Goal: Task Accomplishment & Management: Use online tool/utility

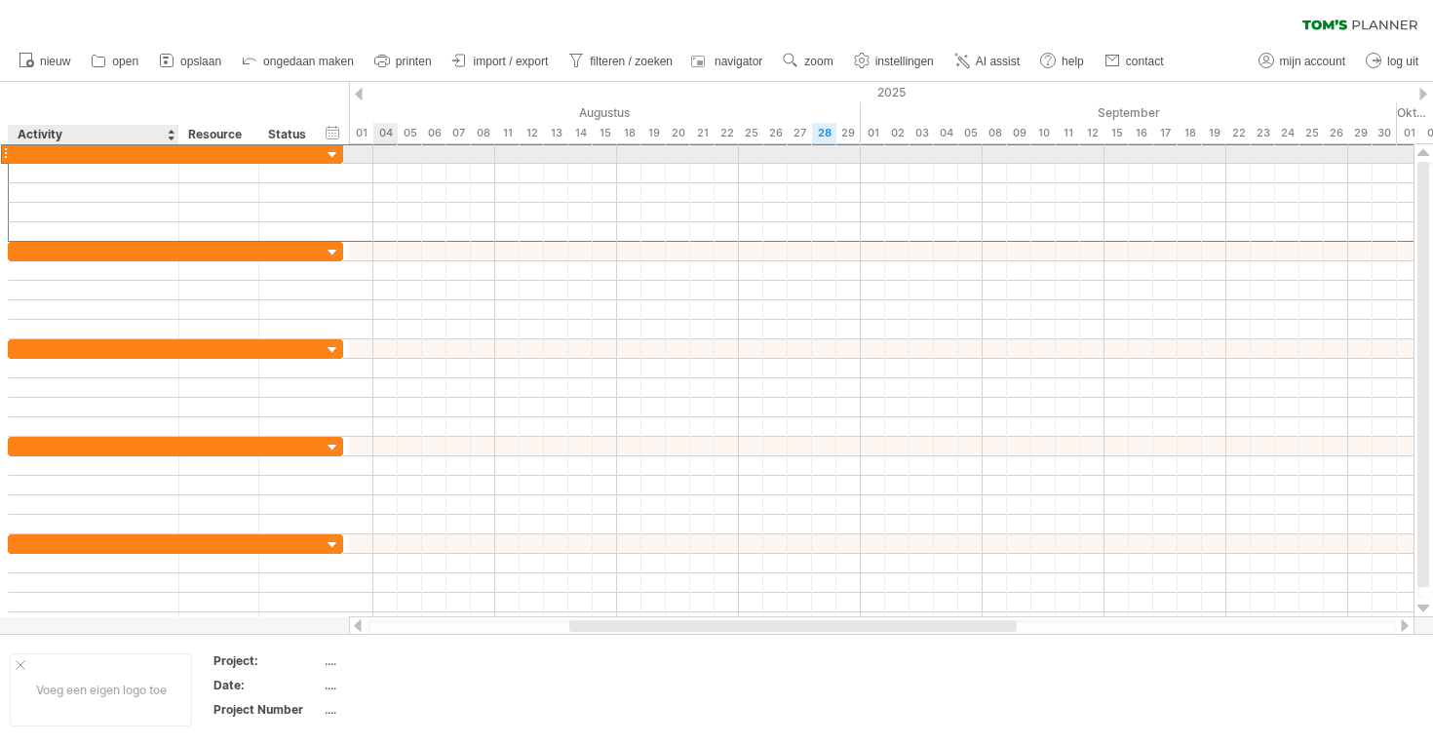
click at [96, 153] on div at bounding box center [94, 153] width 150 height 19
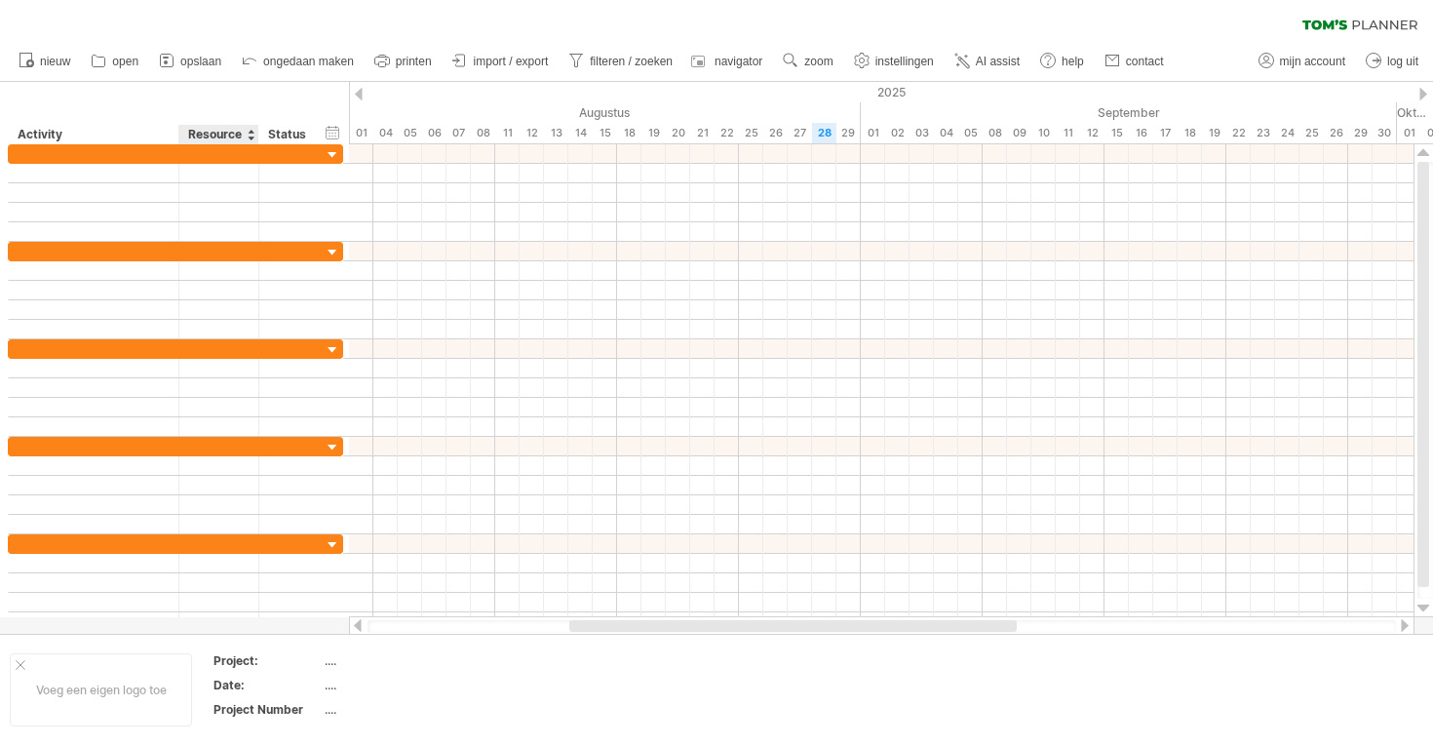
click at [243, 129] on div "Resource" at bounding box center [217, 134] width 59 height 19
click at [245, 132] on input "********" at bounding box center [217, 134] width 59 height 19
click at [249, 132] on div at bounding box center [251, 134] width 8 height 19
click at [300, 134] on div "Status" at bounding box center [289, 134] width 43 height 19
click at [315, 136] on div at bounding box center [314, 134] width 8 height 19
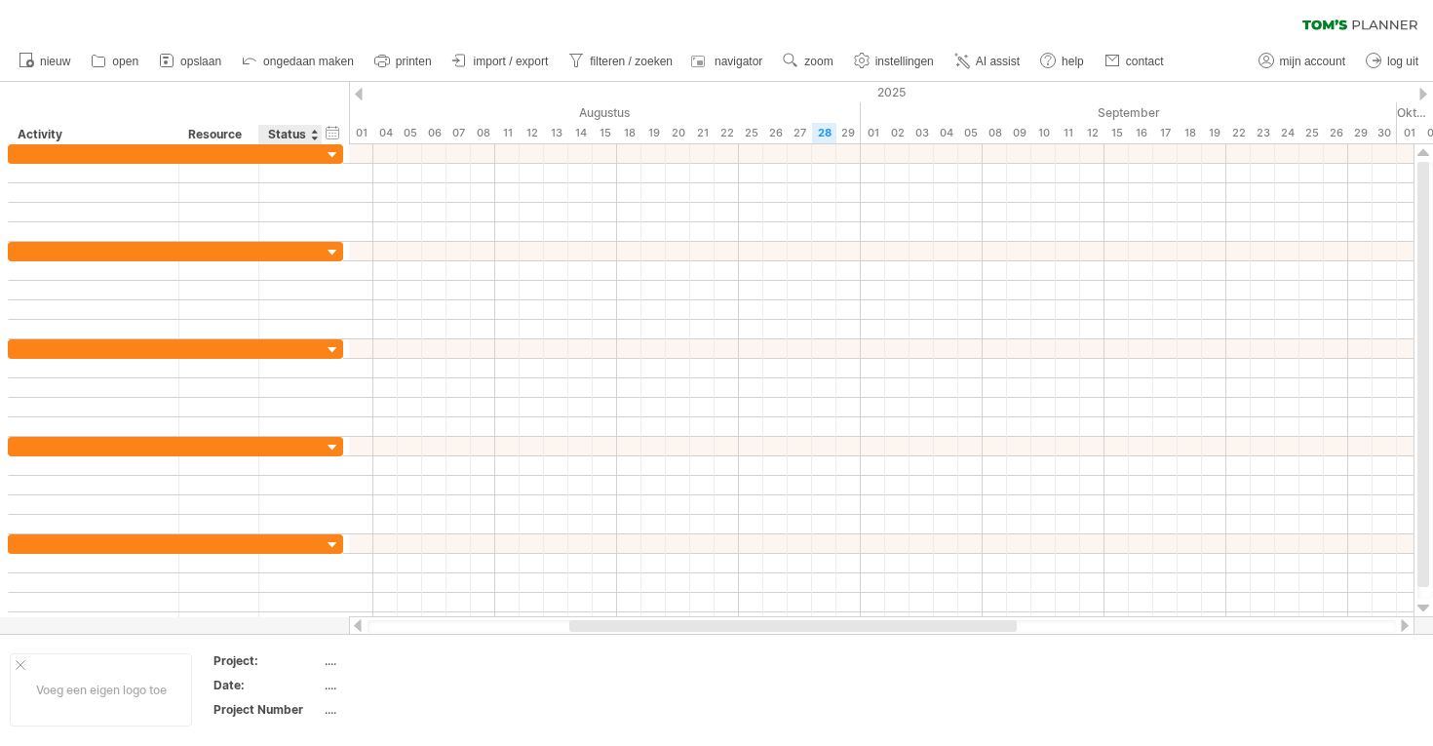
click at [315, 136] on div at bounding box center [314, 134] width 8 height 19
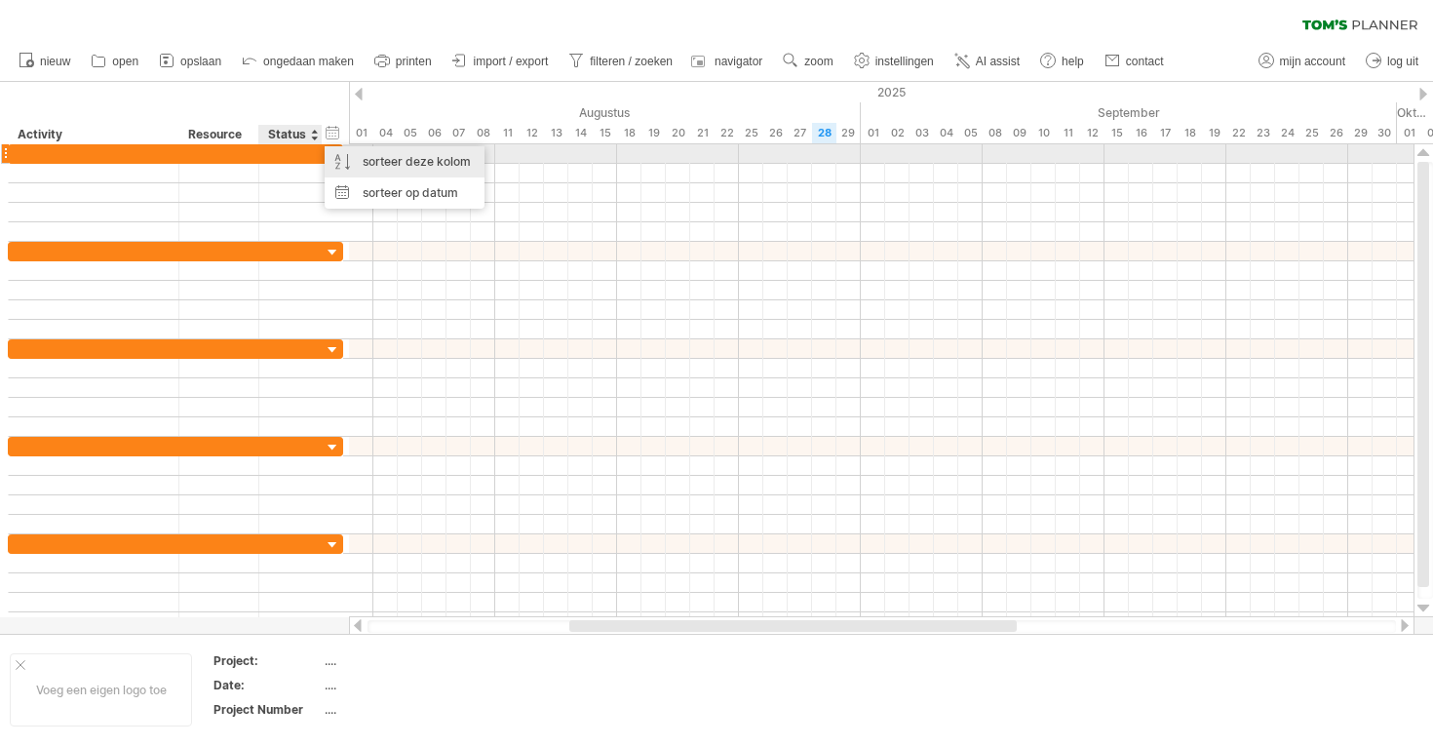
click at [326, 154] on div "sorteer deze kolom" at bounding box center [405, 161] width 160 height 31
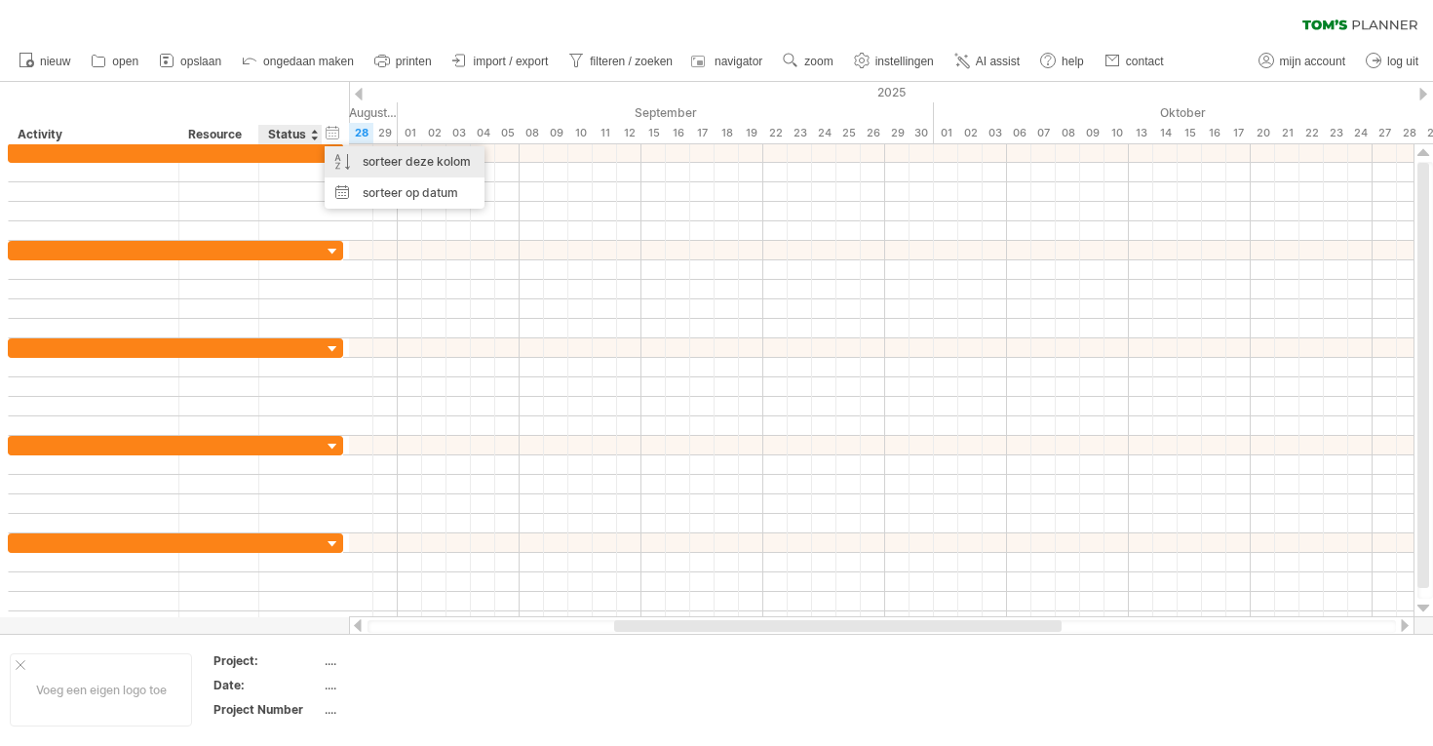
click at [326, 154] on div "sorteer deze kolom" at bounding box center [405, 161] width 160 height 31
click at [390, 154] on div "sorteer deze kolom" at bounding box center [405, 161] width 160 height 31
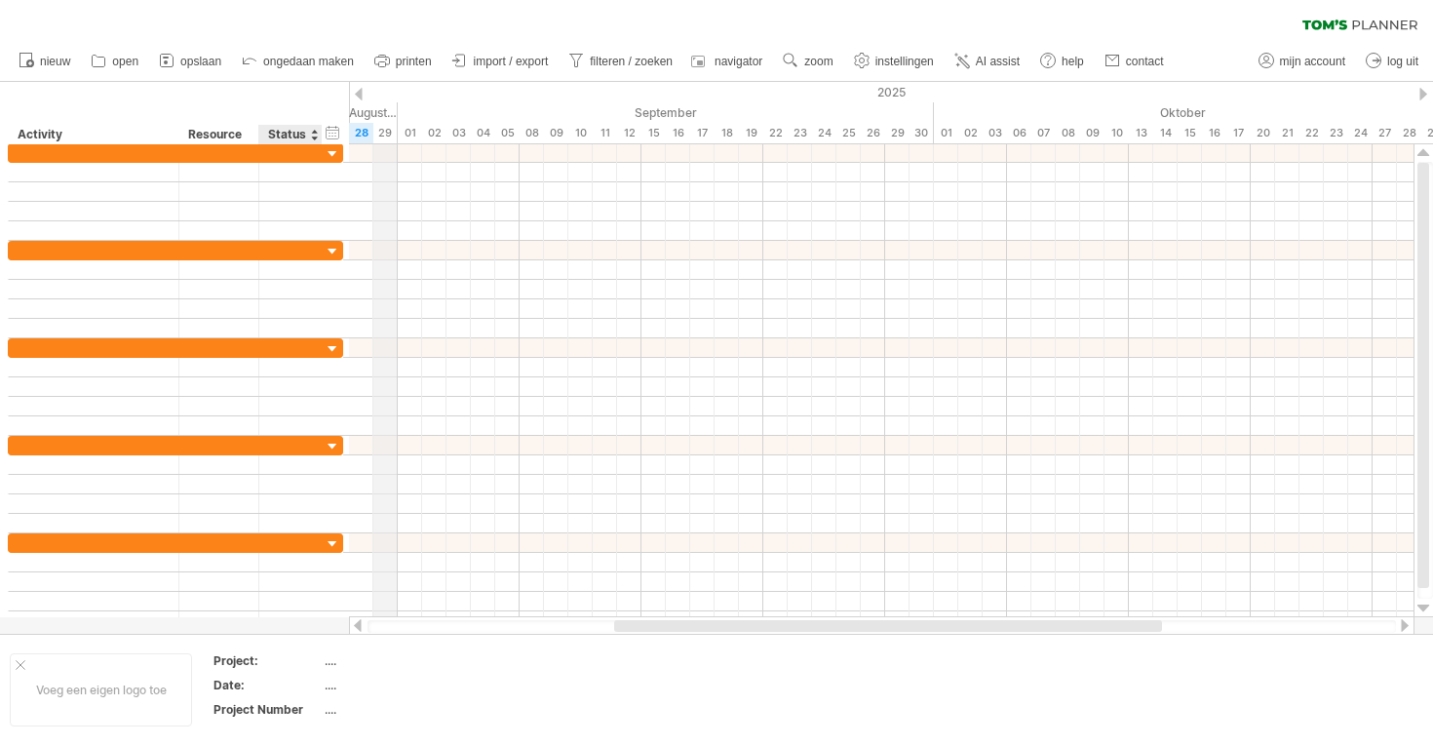
click at [389, 130] on div "29" at bounding box center [385, 133] width 24 height 20
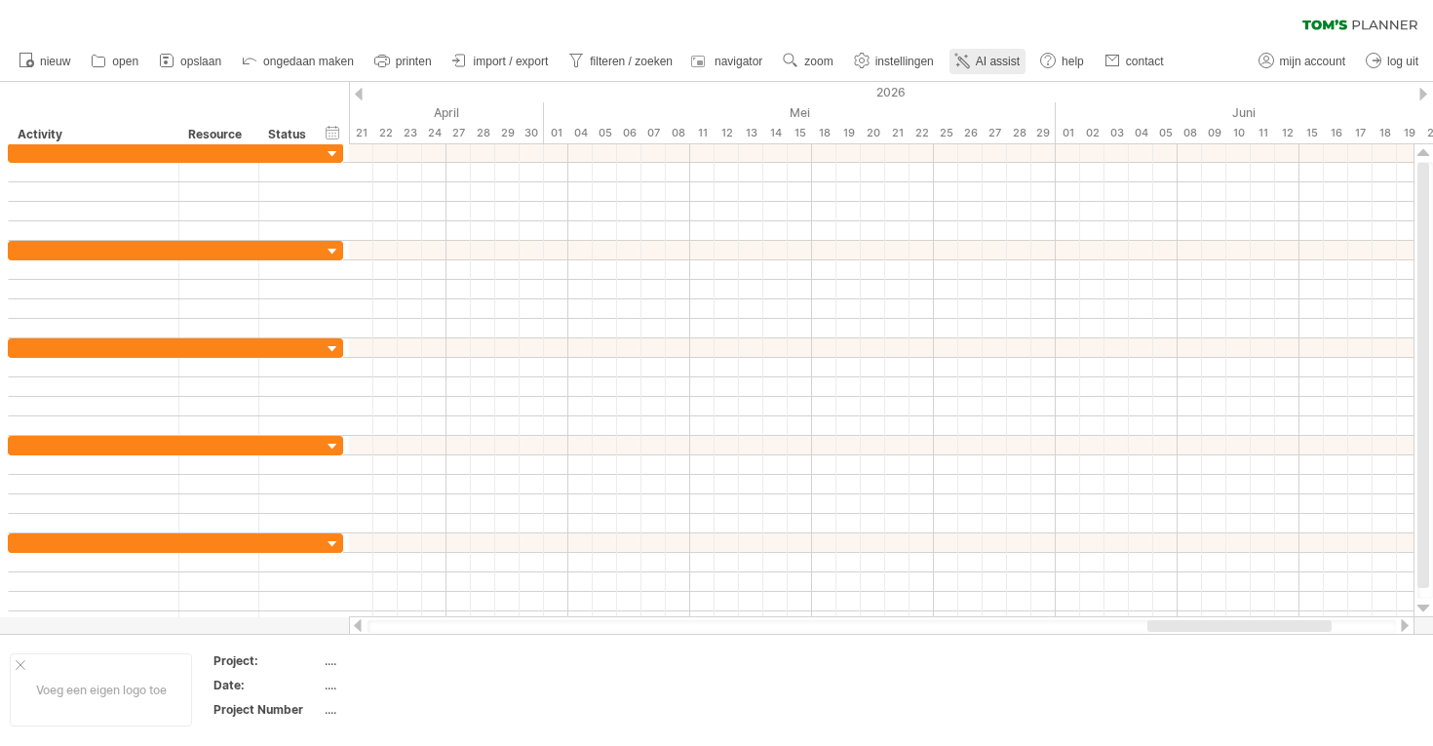
click at [983, 63] on span "AI assist" at bounding box center [998, 62] width 44 height 14
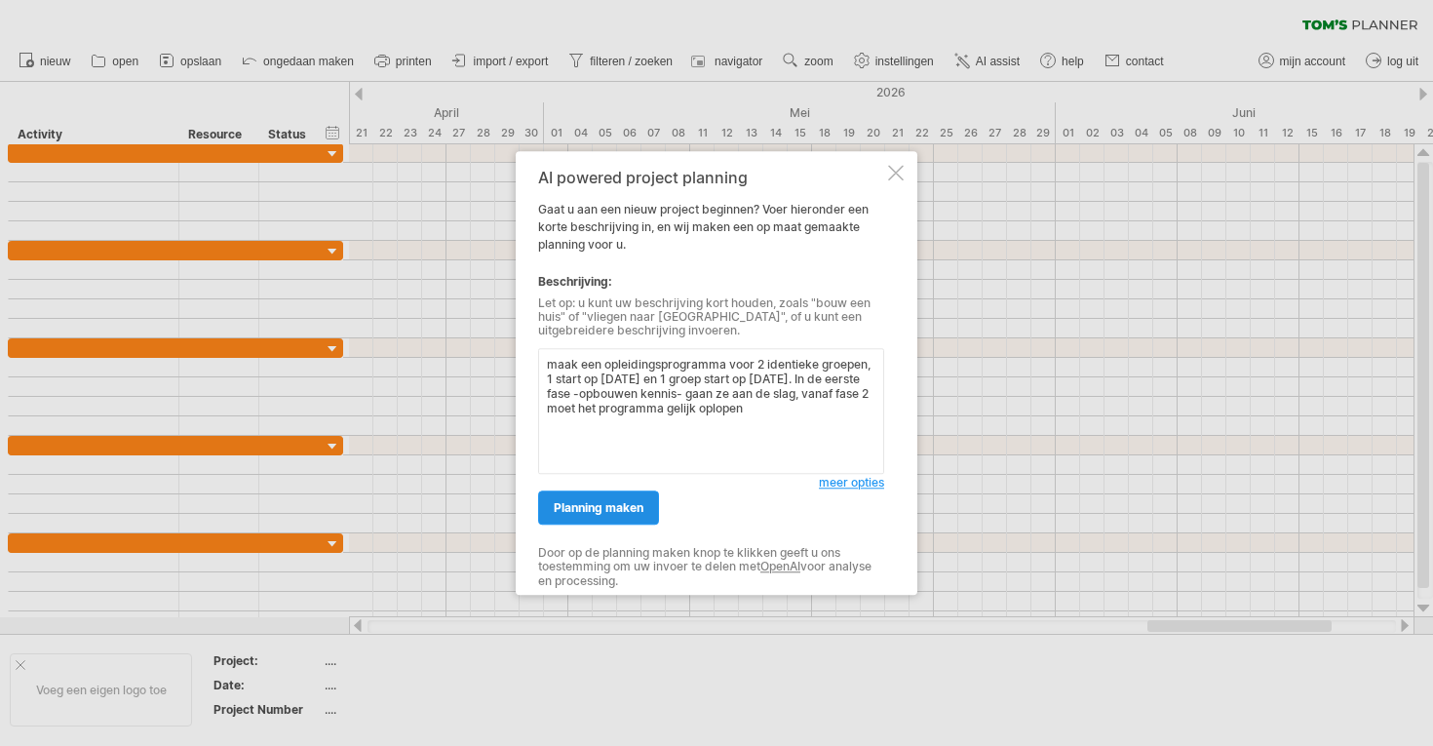
type textarea "maak een opleidingsprogramma voor 2 identieke groepen, 1 start op [DATE] en 1 g…"
click at [635, 513] on span "planning maken" at bounding box center [599, 507] width 90 height 15
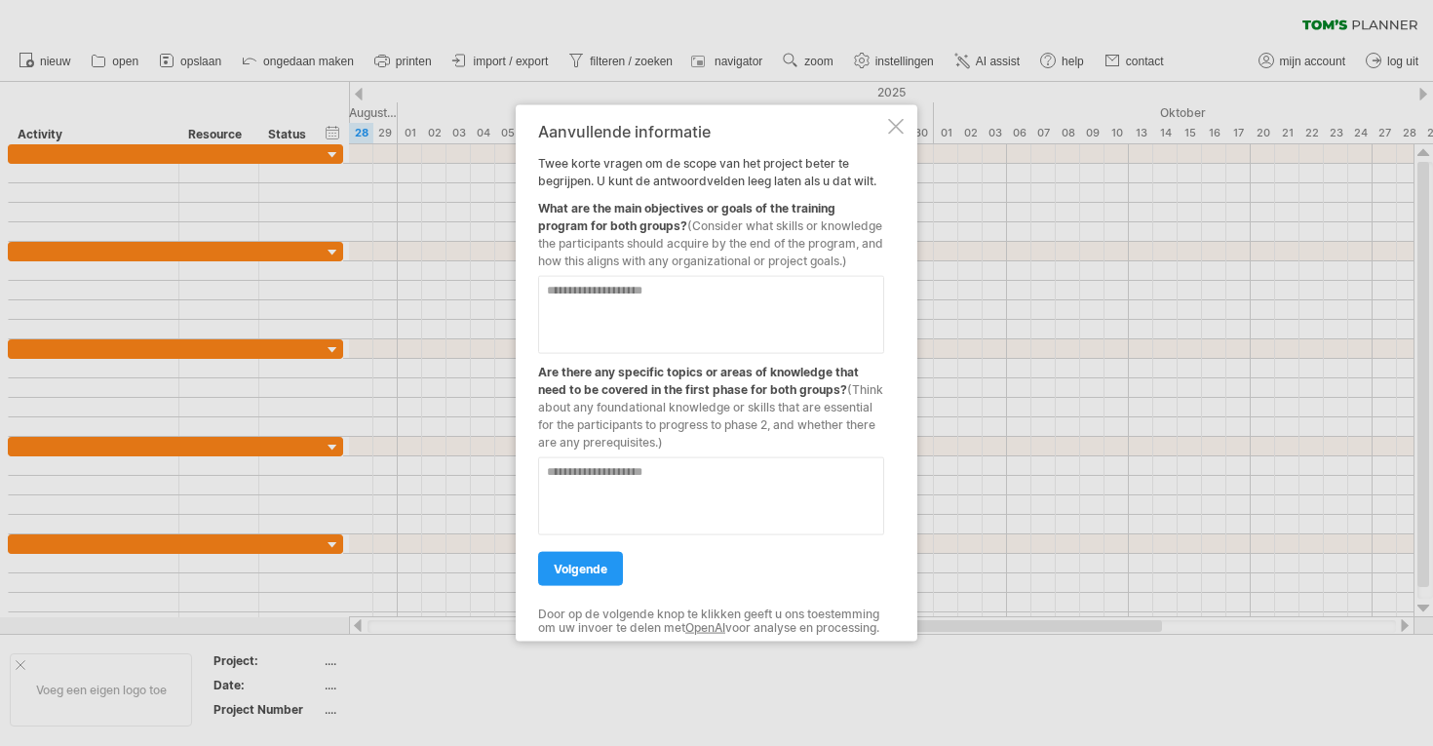
click at [619, 290] on textarea at bounding box center [711, 314] width 346 height 78
click at [777, 287] on textarea "**********" at bounding box center [711, 314] width 346 height 78
type textarea "**********"
click at [671, 463] on textarea at bounding box center [711, 495] width 346 height 78
type textarea "**********"
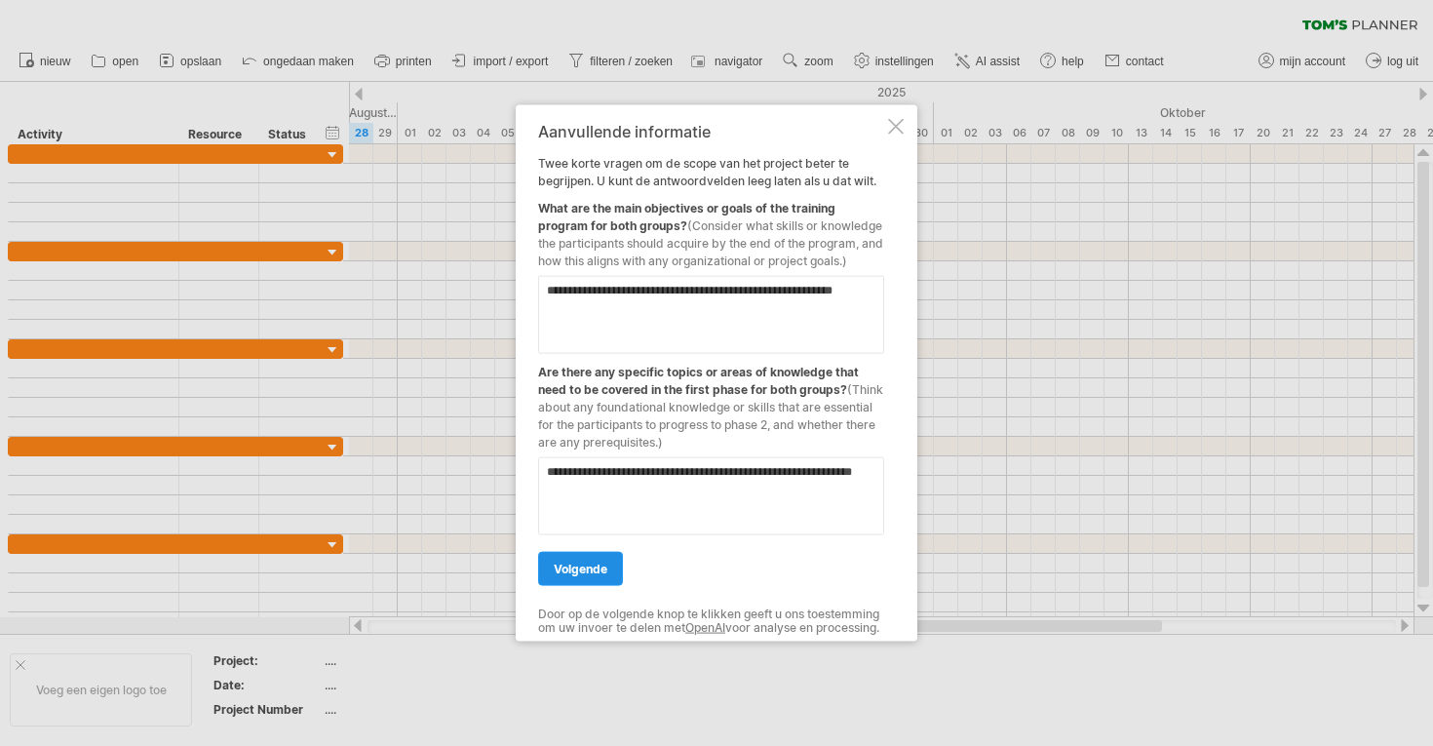
click at [585, 568] on span "volgende" at bounding box center [581, 567] width 54 height 15
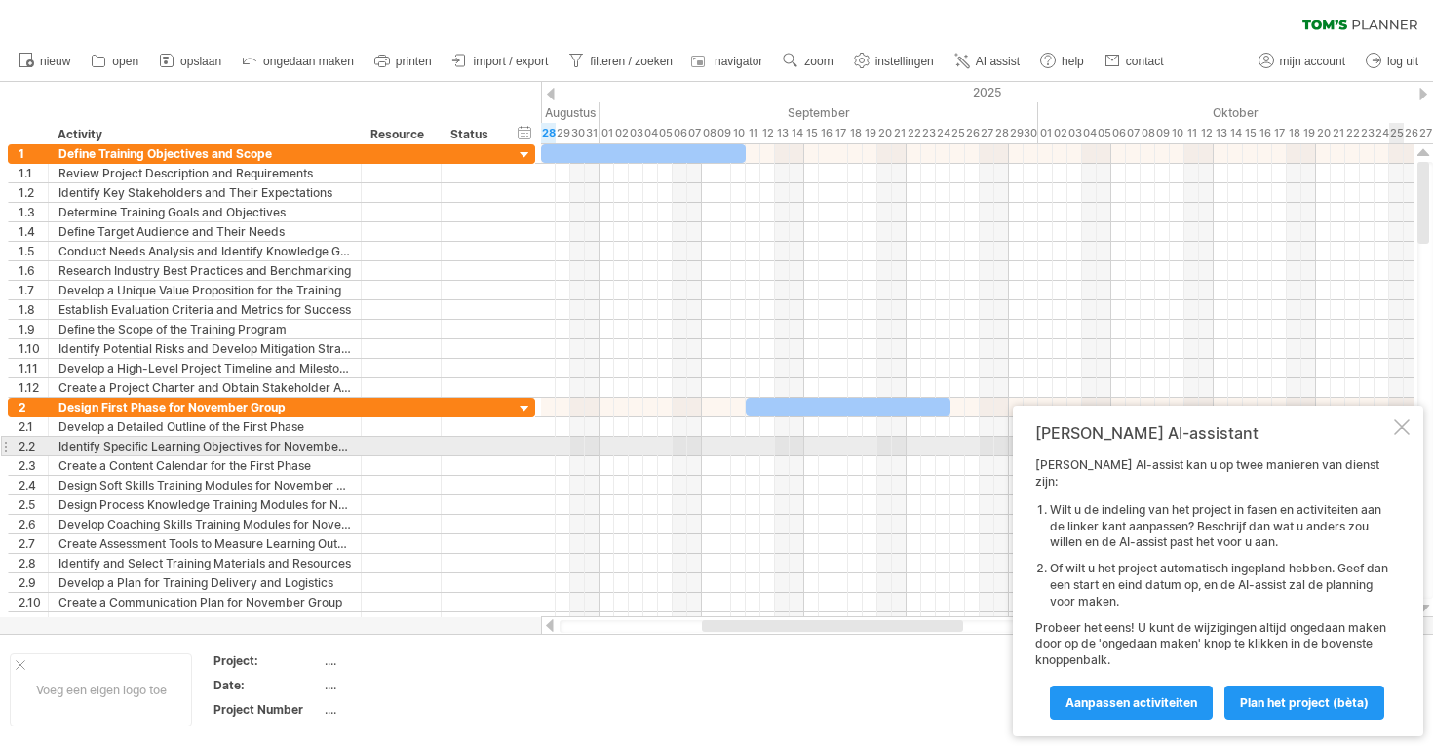
click at [1397, 435] on div at bounding box center [1402, 427] width 16 height 16
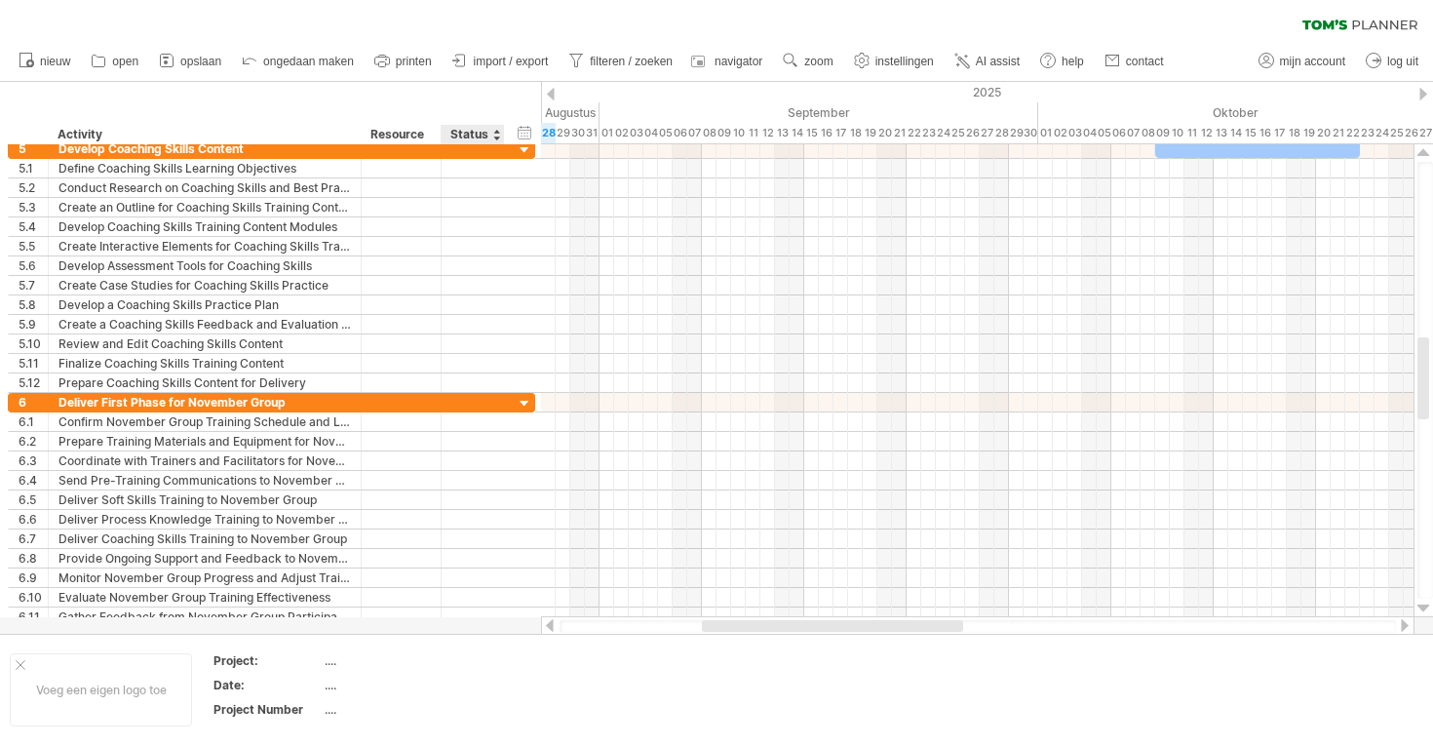
click at [488, 136] on div "Status" at bounding box center [471, 134] width 43 height 19
click at [488, 136] on input "******" at bounding box center [471, 134] width 43 height 19
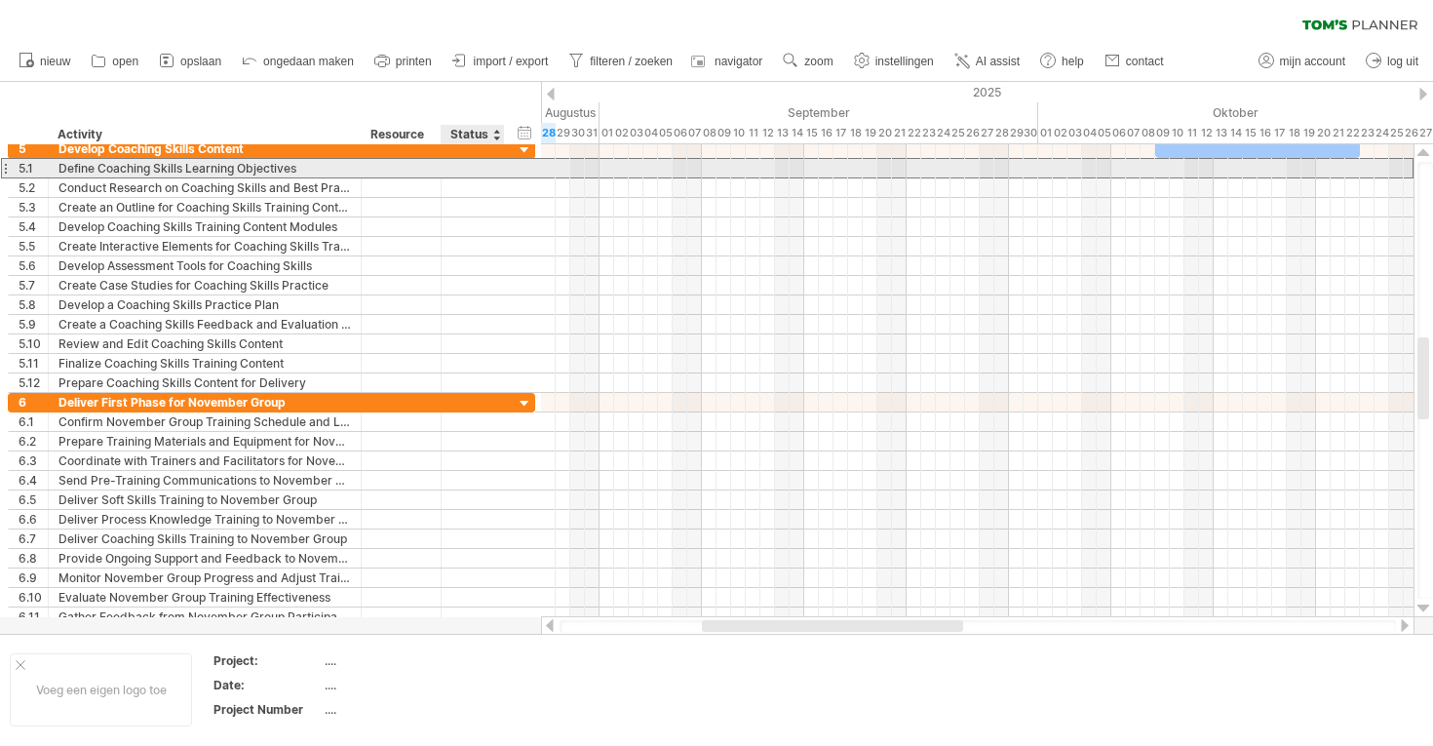
click at [481, 174] on div at bounding box center [472, 168] width 43 height 19
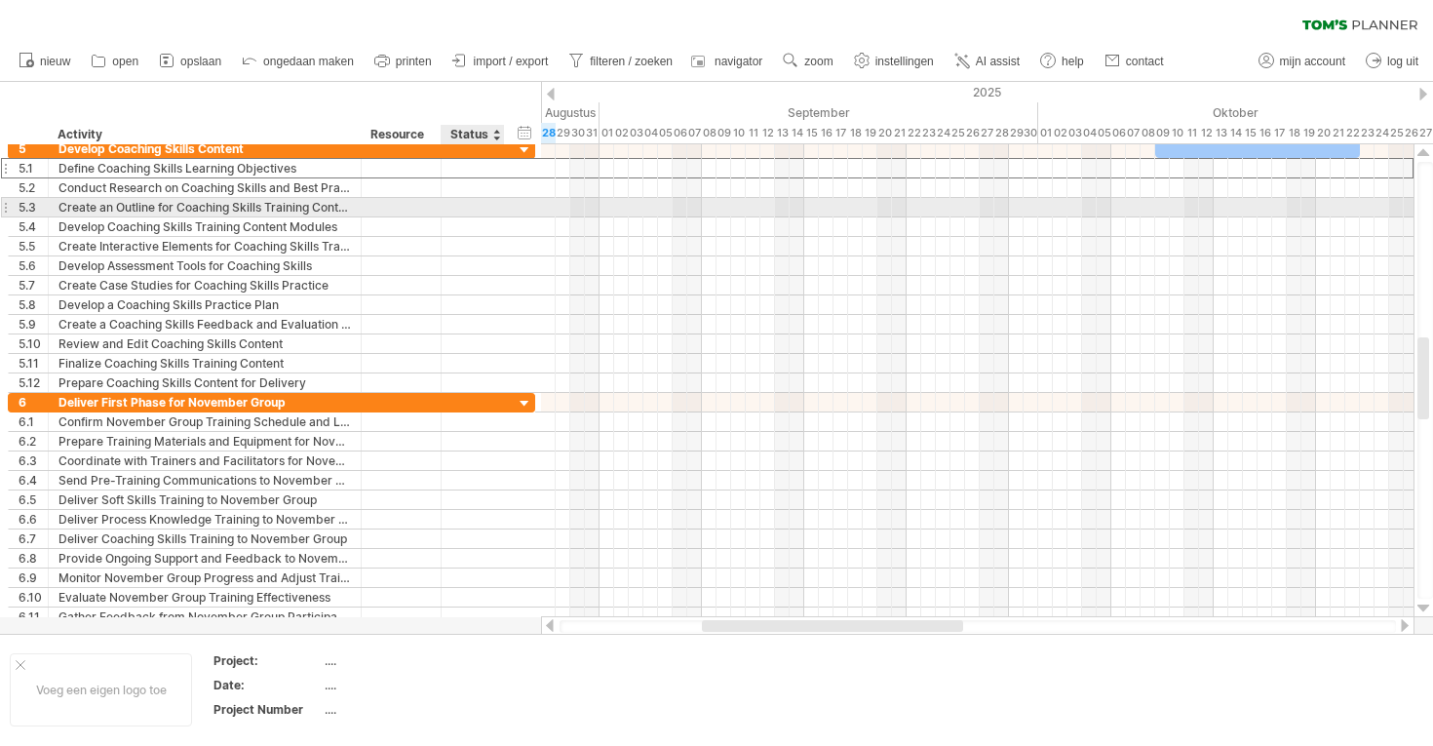
click at [476, 203] on div at bounding box center [472, 207] width 43 height 19
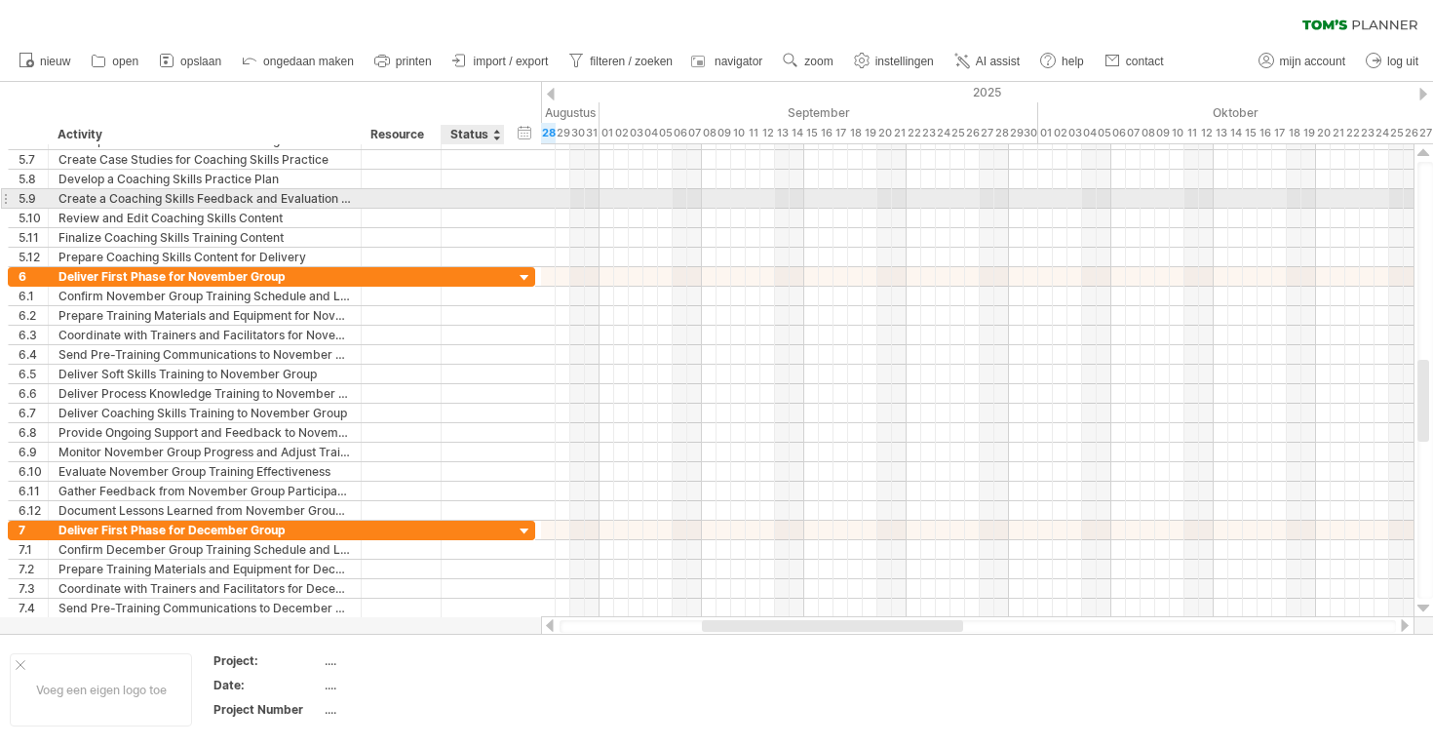
click at [486, 203] on div at bounding box center [472, 198] width 43 height 19
click at [486, 203] on input "text" at bounding box center [472, 198] width 43 height 19
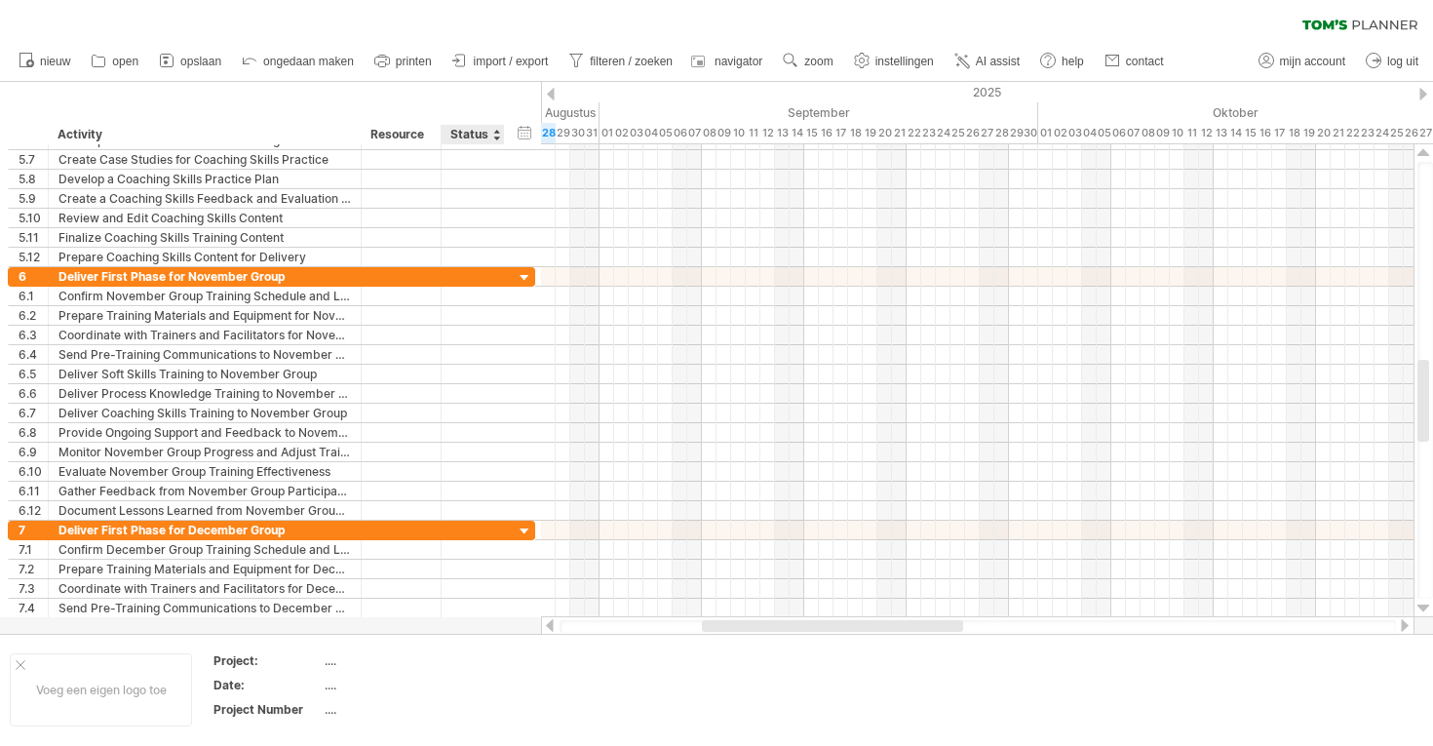
click at [492, 135] on div "Status" at bounding box center [471, 134] width 43 height 19
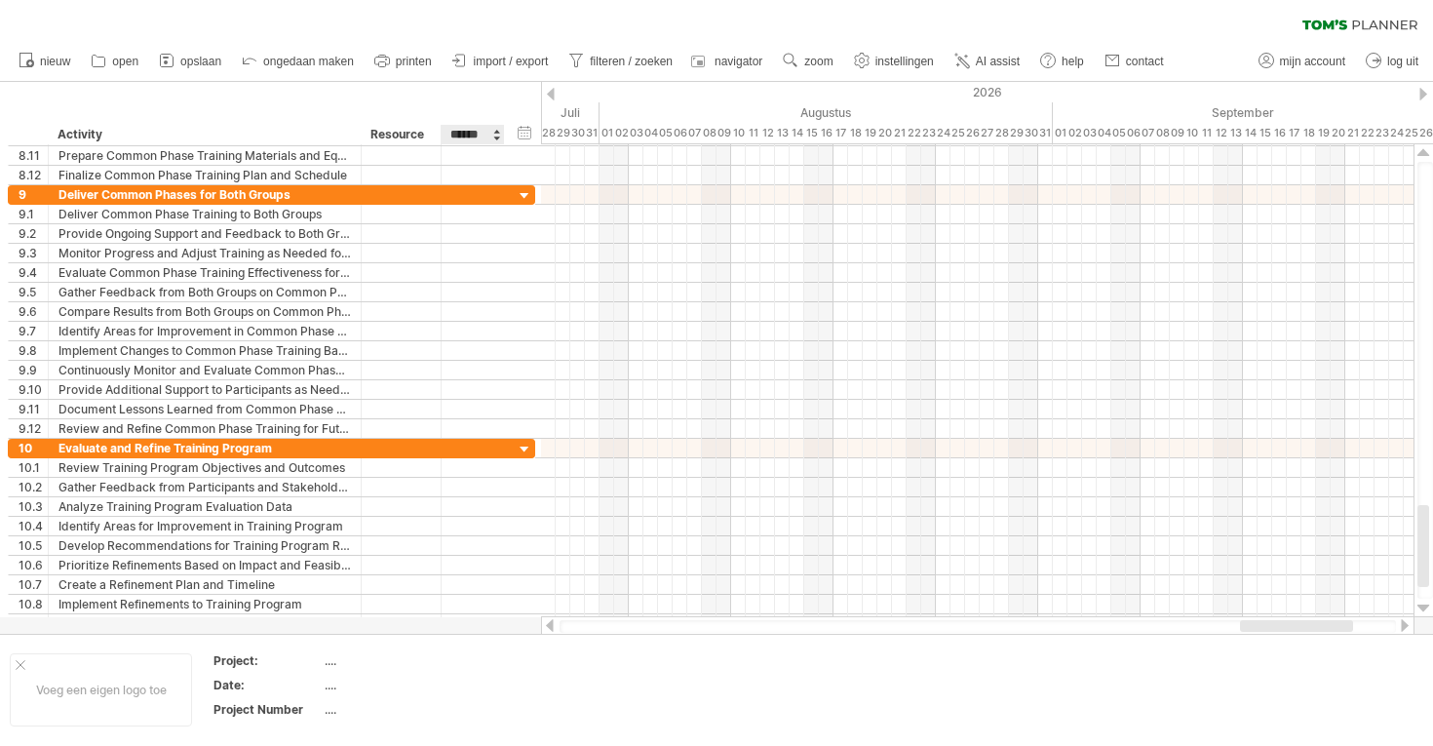
click at [488, 140] on input "******" at bounding box center [471, 134] width 43 height 19
click at [495, 138] on div at bounding box center [496, 134] width 8 height 19
click at [505, 140] on div "verberg start/eind/duur toon start/eind/duur ******** Activity ******** Resourc…" at bounding box center [270, 113] width 541 height 62
click at [533, 139] on div "verberg start/eind/duur toon start/eind/duur" at bounding box center [525, 132] width 19 height 20
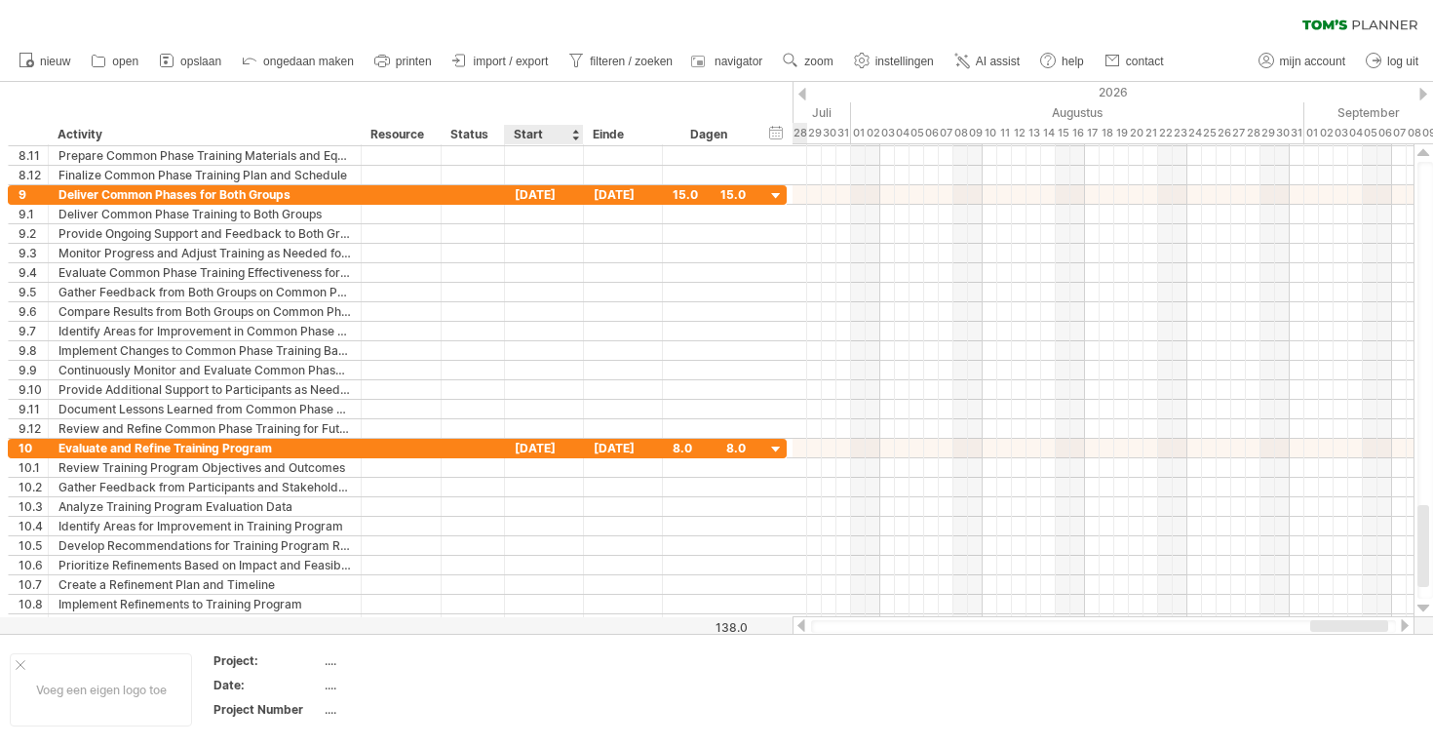
click at [542, 139] on div "Start" at bounding box center [543, 134] width 58 height 19
click at [489, 135] on div "Status" at bounding box center [471, 134] width 43 height 19
click at [493, 137] on div at bounding box center [496, 134] width 8 height 19
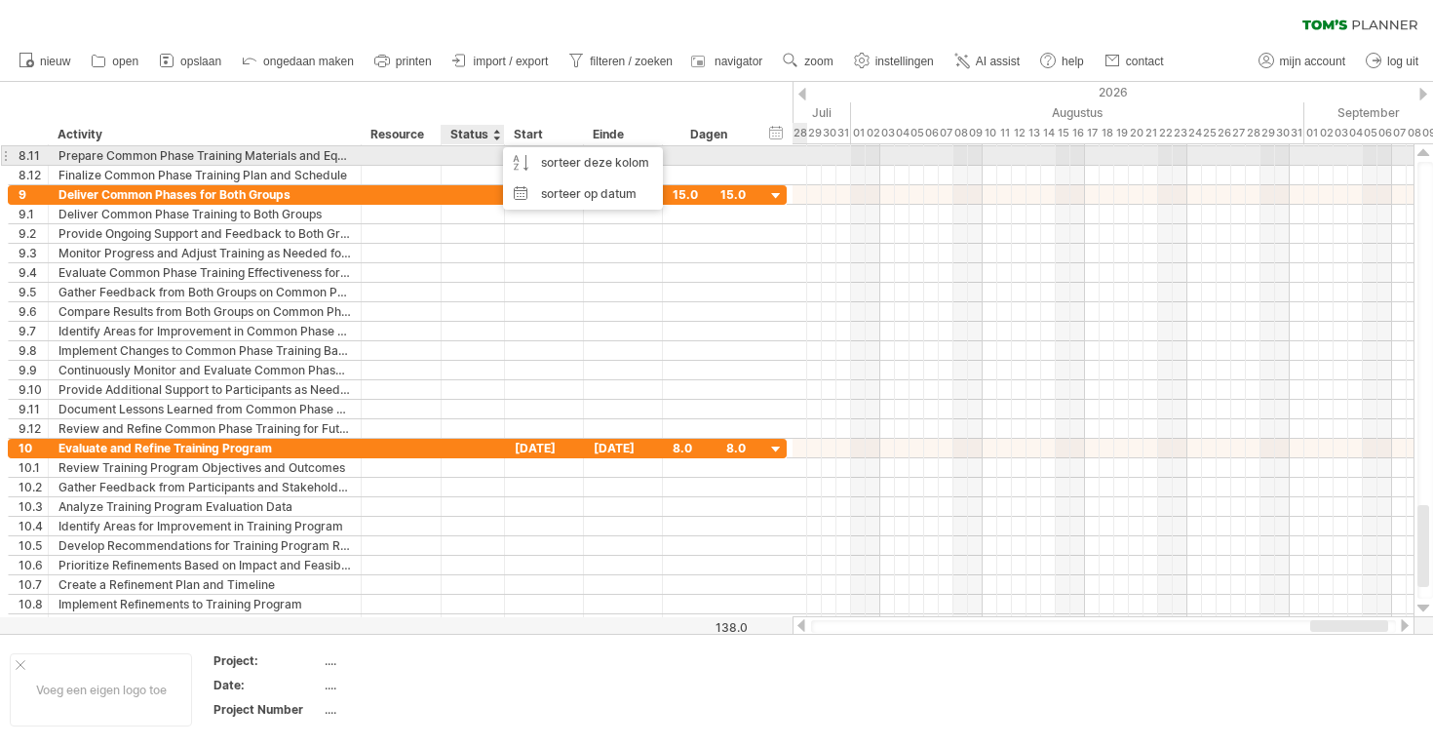
click at [480, 155] on div at bounding box center [472, 155] width 43 height 19
click at [480, 155] on input "text" at bounding box center [472, 155] width 43 height 19
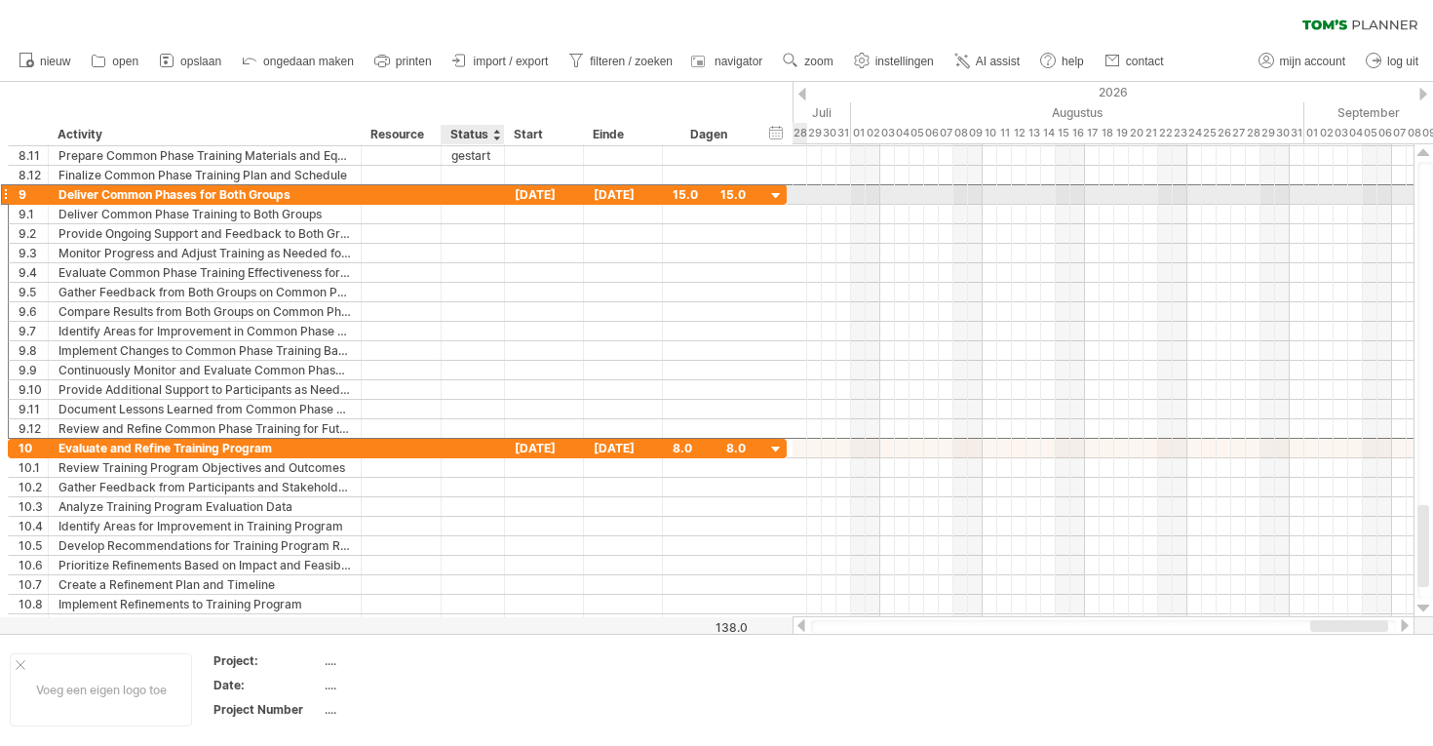
click at [491, 186] on div at bounding box center [472, 194] width 43 height 19
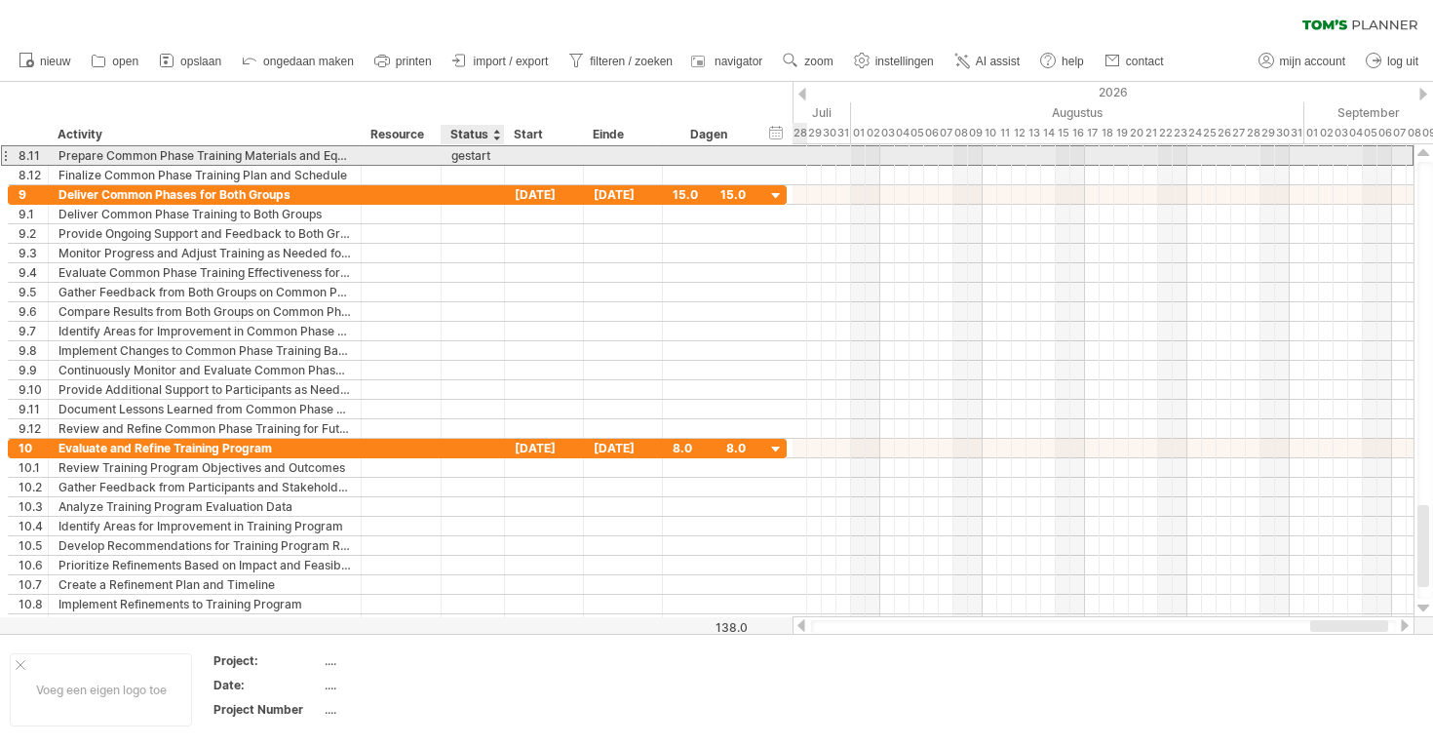
click at [492, 150] on div "gestart" at bounding box center [472, 155] width 43 height 19
click at [488, 150] on input "*******" at bounding box center [472, 155] width 43 height 19
type input "*"
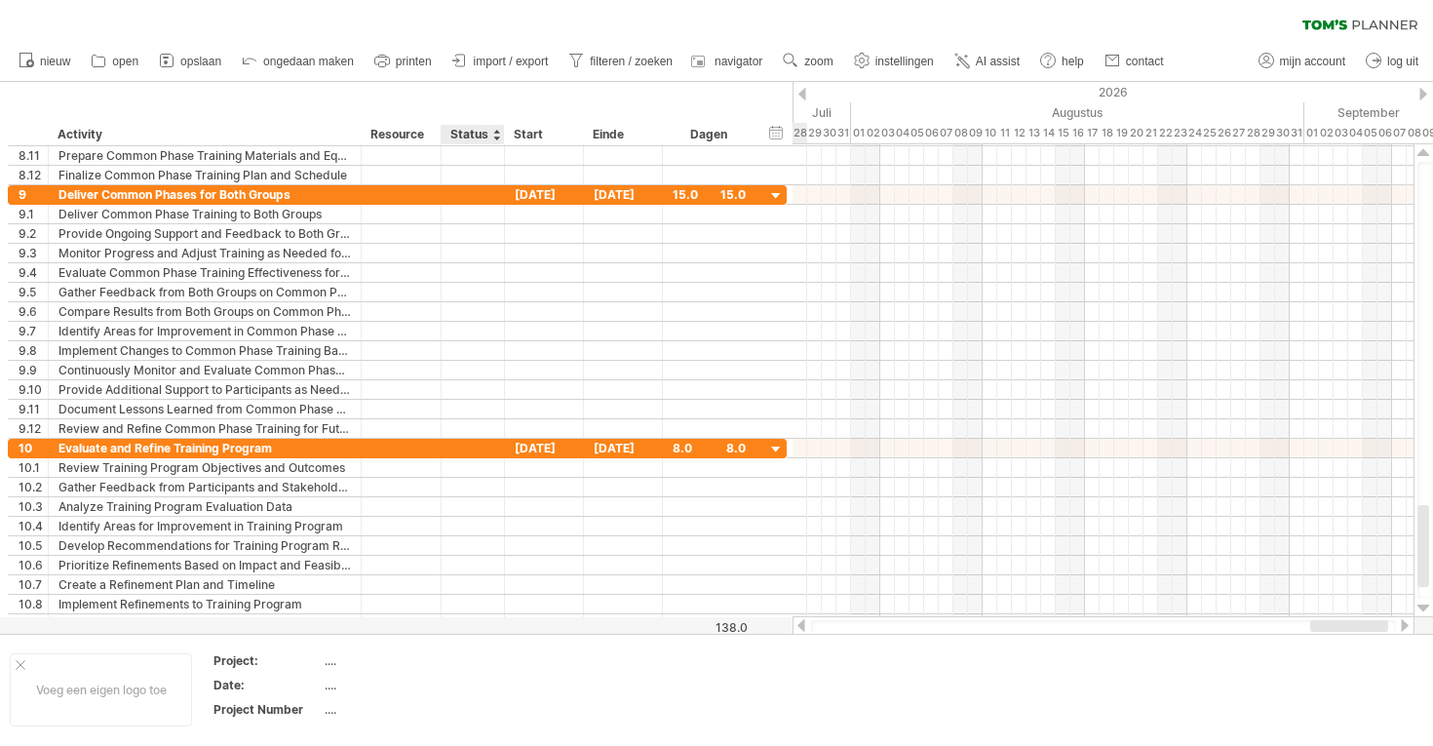
click at [497, 135] on div at bounding box center [496, 134] width 8 height 19
click at [879, 72] on link "instellingen" at bounding box center [894, 61] width 91 height 25
select select "*"
select select "**"
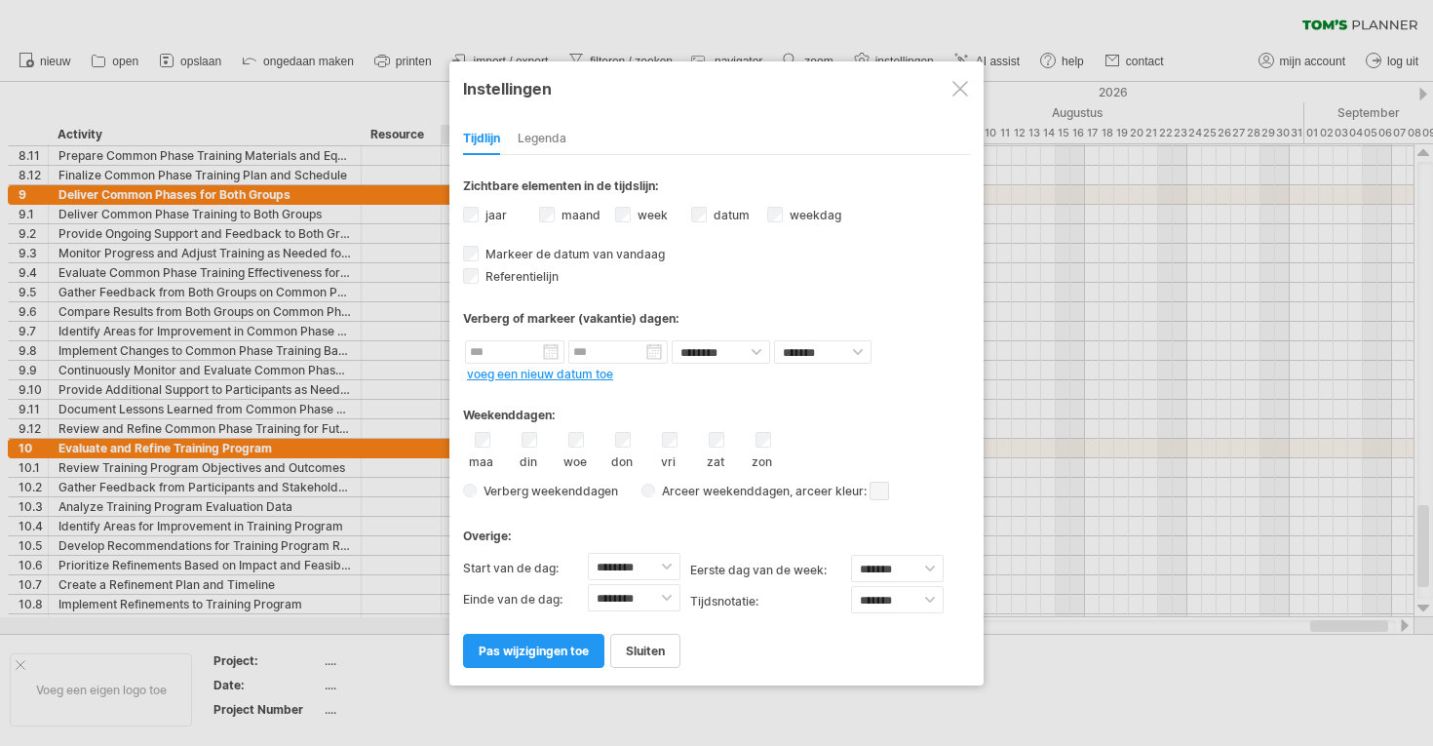
click at [543, 135] on div "Legenda" at bounding box center [542, 139] width 49 height 31
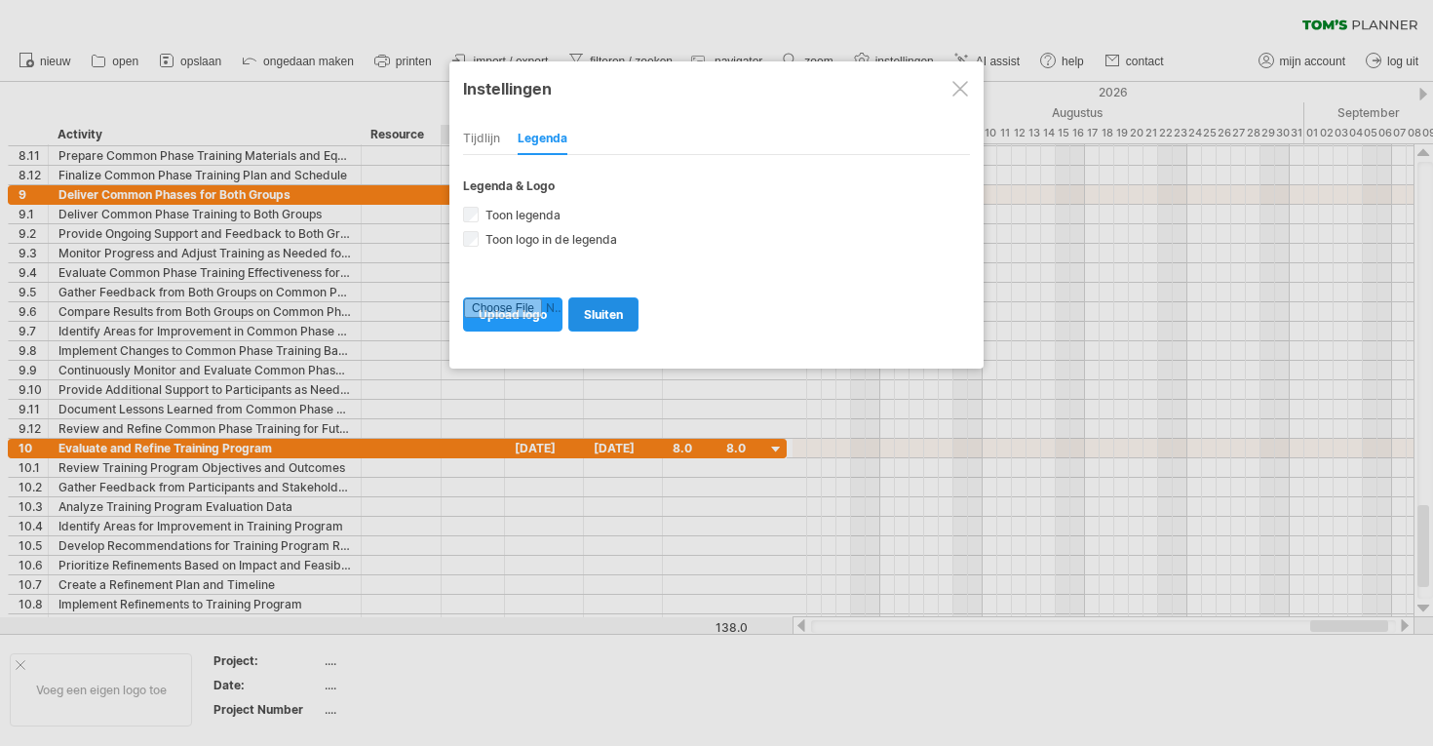
click at [576, 316] on link "sluiten" at bounding box center [603, 314] width 70 height 34
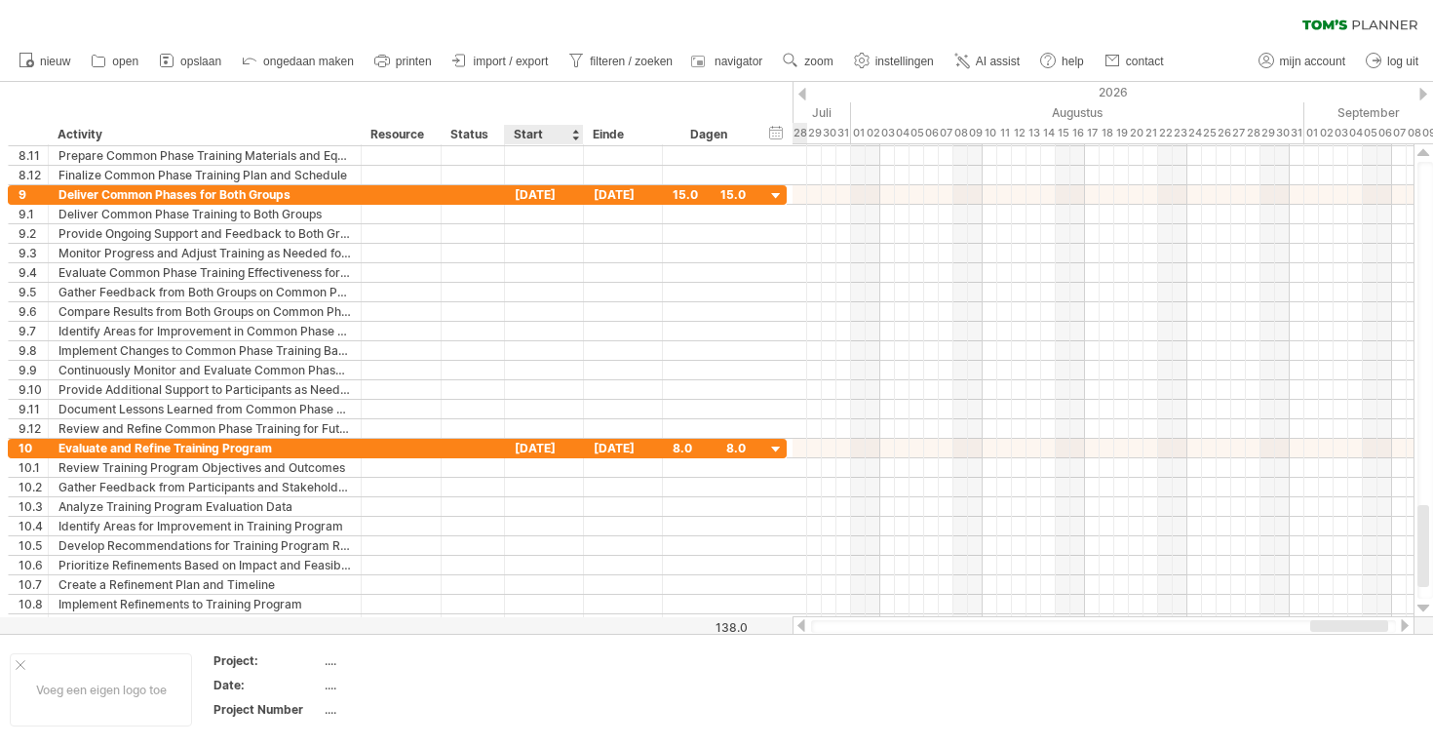
click at [552, 135] on div "Start" at bounding box center [543, 134] width 58 height 19
click at [482, 135] on div "Status" at bounding box center [471, 134] width 43 height 19
click at [493, 138] on div at bounding box center [496, 134] width 8 height 19
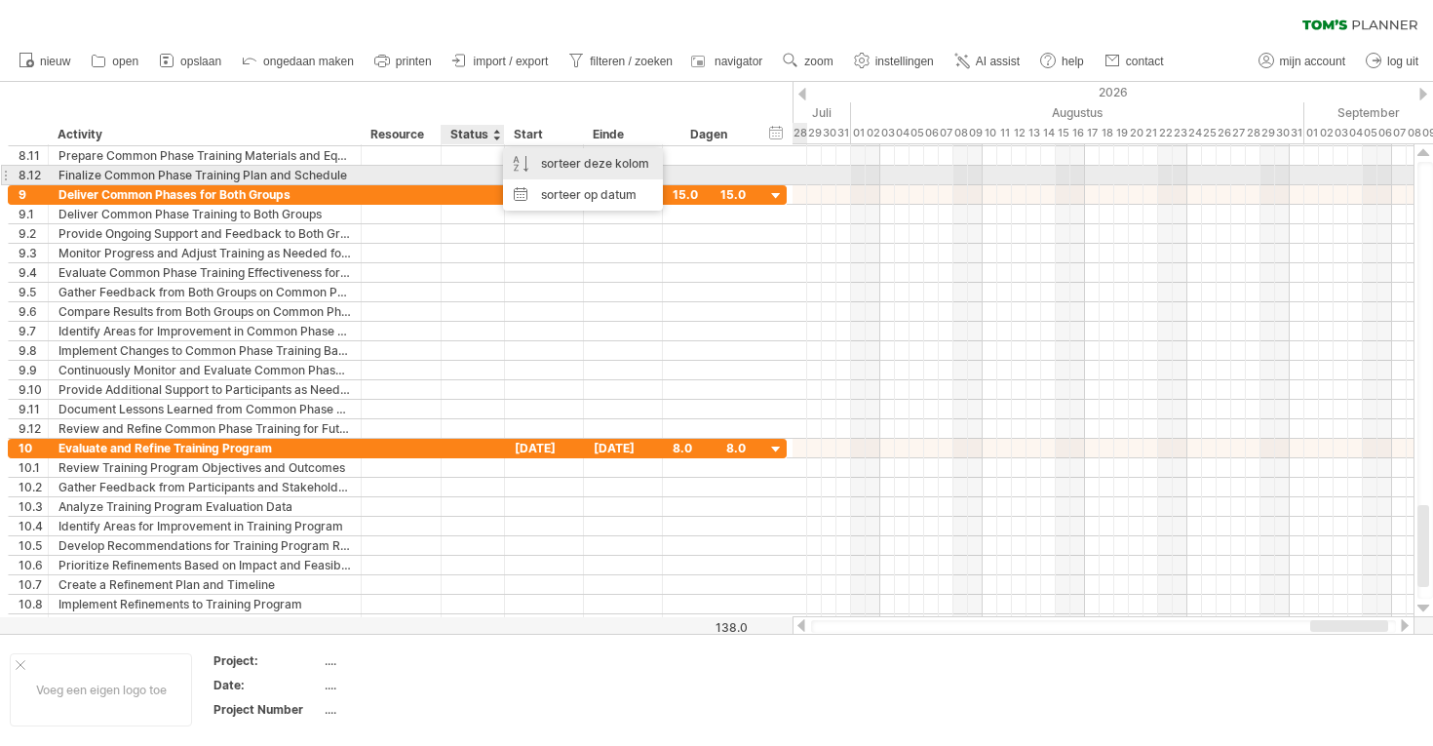
click at [544, 168] on div "sorteer deze kolom" at bounding box center [583, 163] width 160 height 31
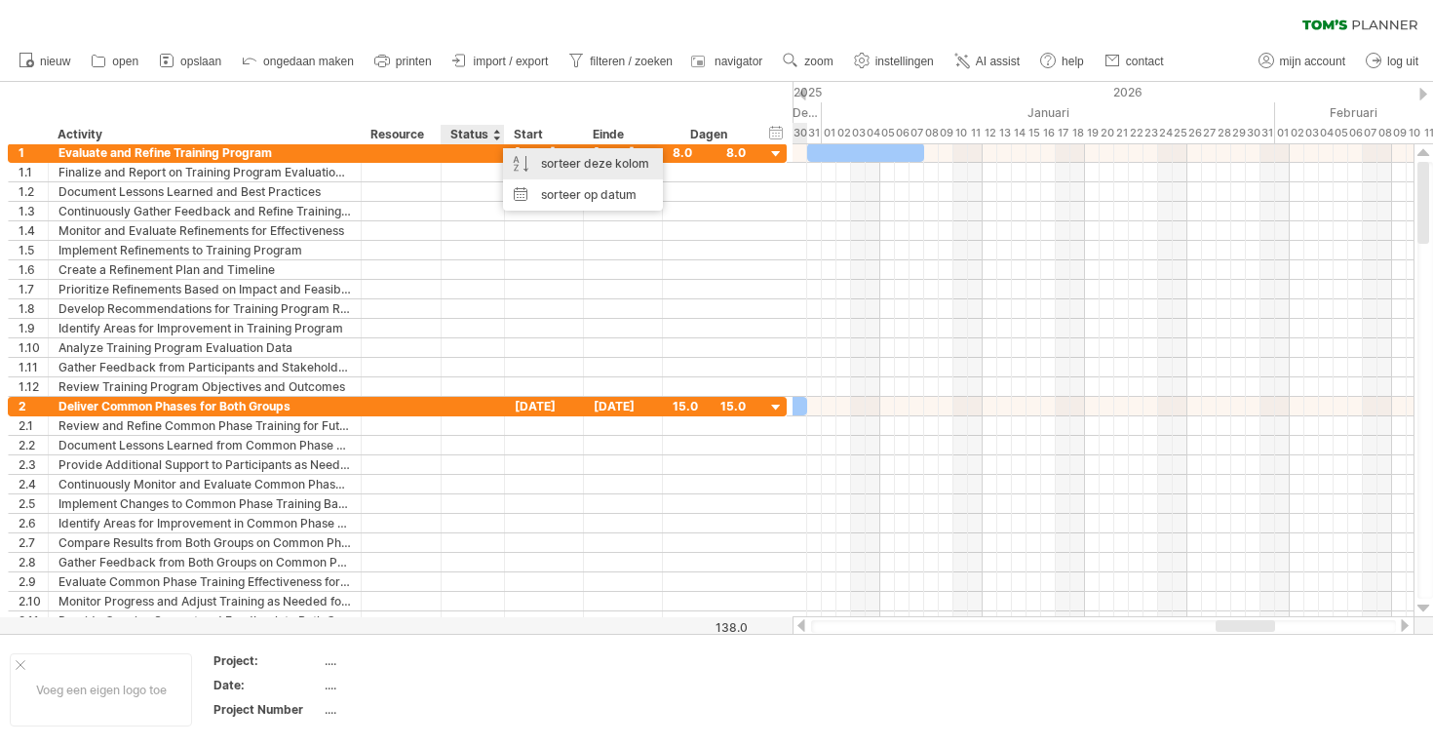
click at [544, 168] on div "sorteer deze kolom" at bounding box center [583, 163] width 160 height 31
click at [486, 135] on div "Status" at bounding box center [471, 134] width 43 height 19
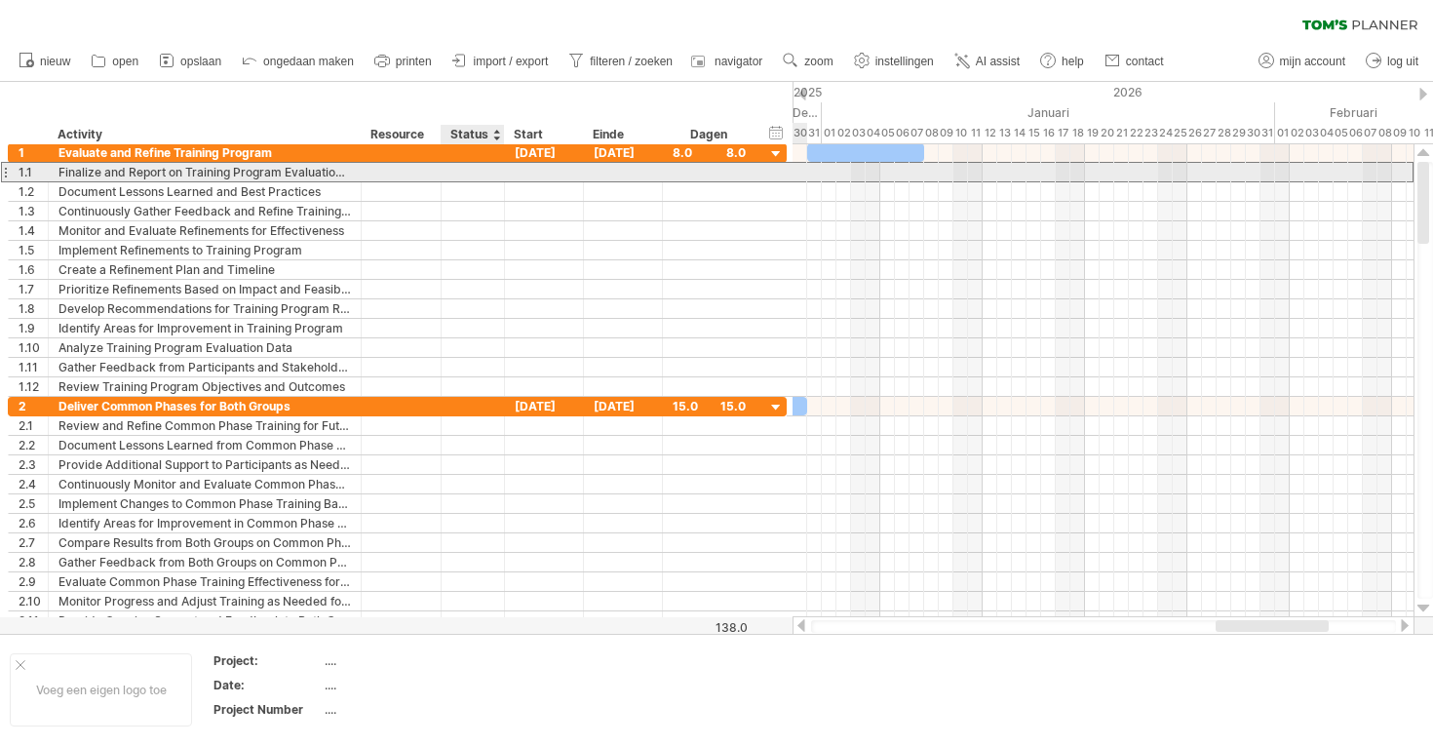
click at [486, 167] on div at bounding box center [472, 172] width 43 height 19
click at [486, 167] on input "text" at bounding box center [472, 172] width 43 height 19
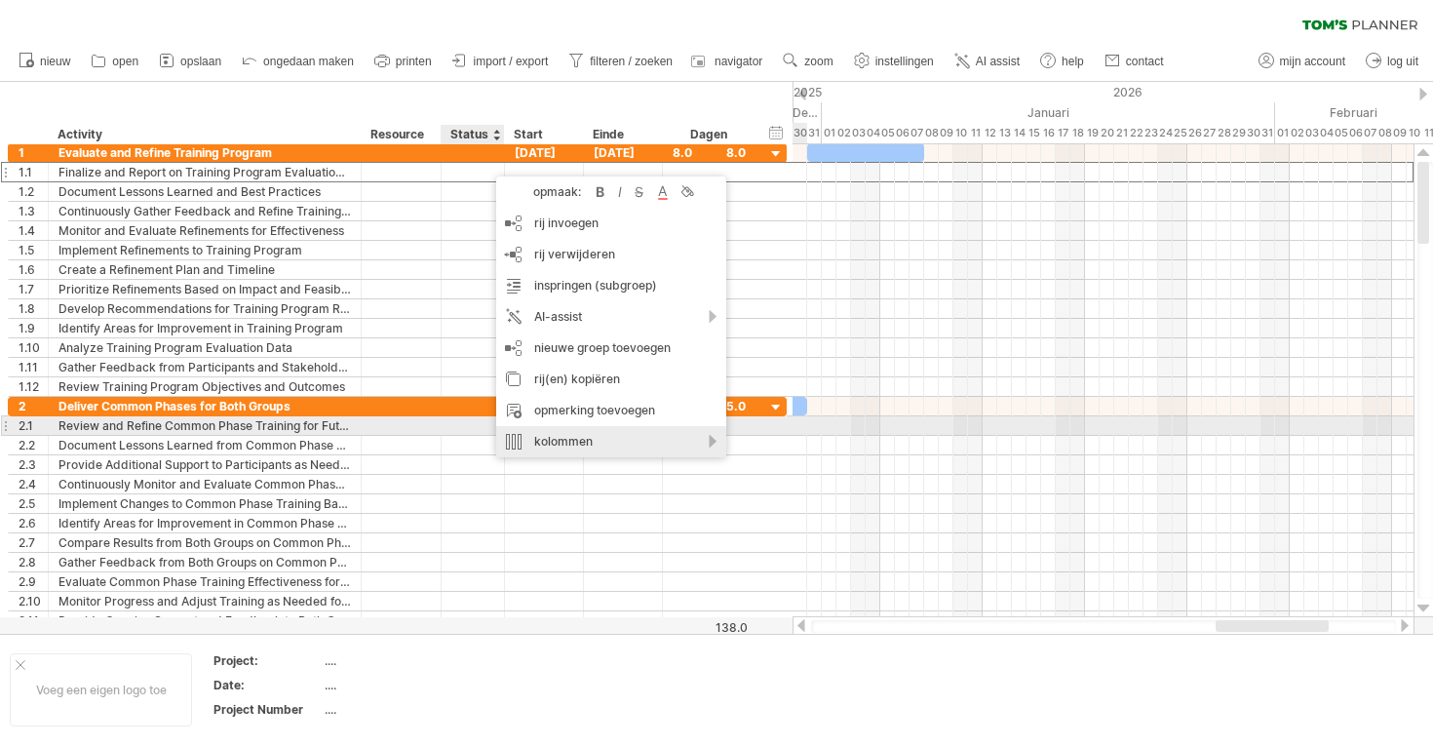
click at [546, 435] on div "kolommen" at bounding box center [611, 441] width 230 height 31
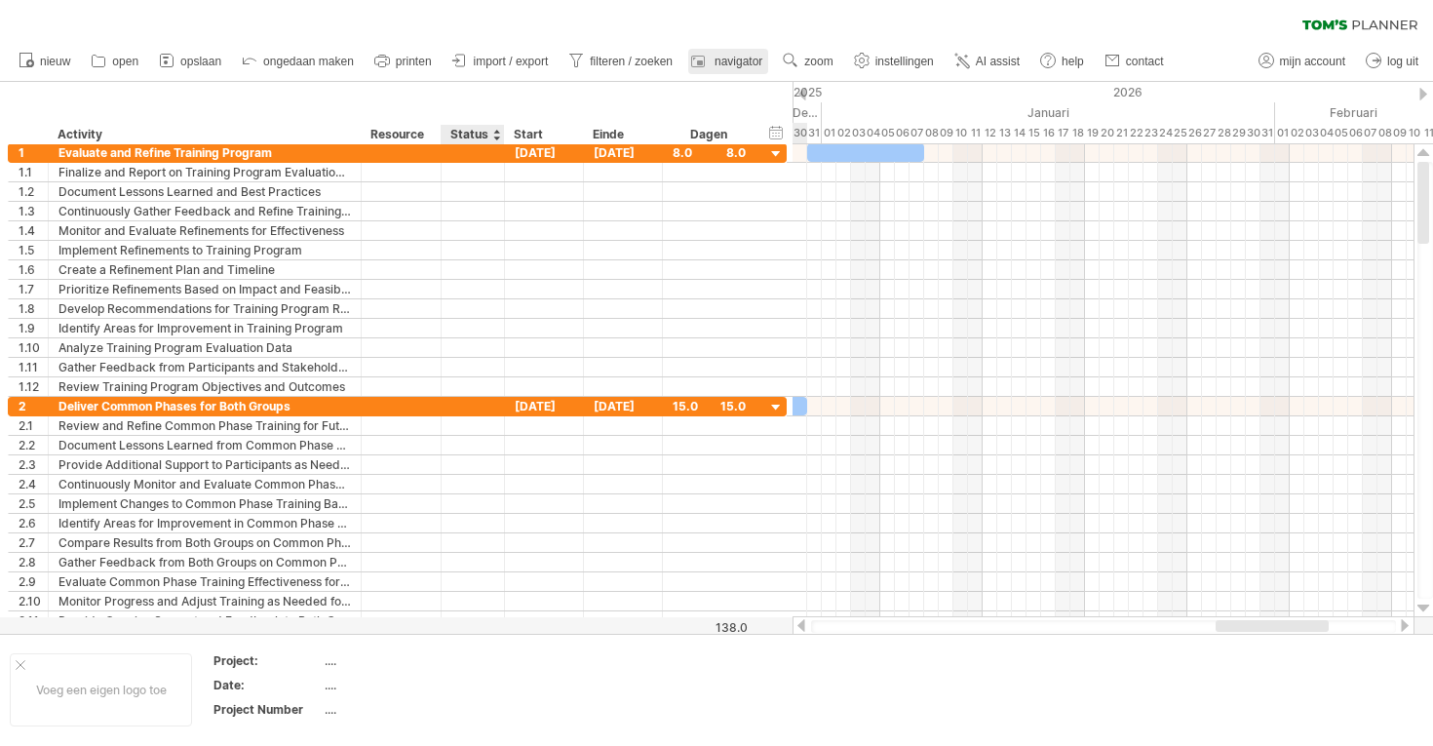
click at [731, 55] on span "navigator" at bounding box center [738, 62] width 48 height 14
click at [731, 56] on span "navigator" at bounding box center [738, 62] width 48 height 14
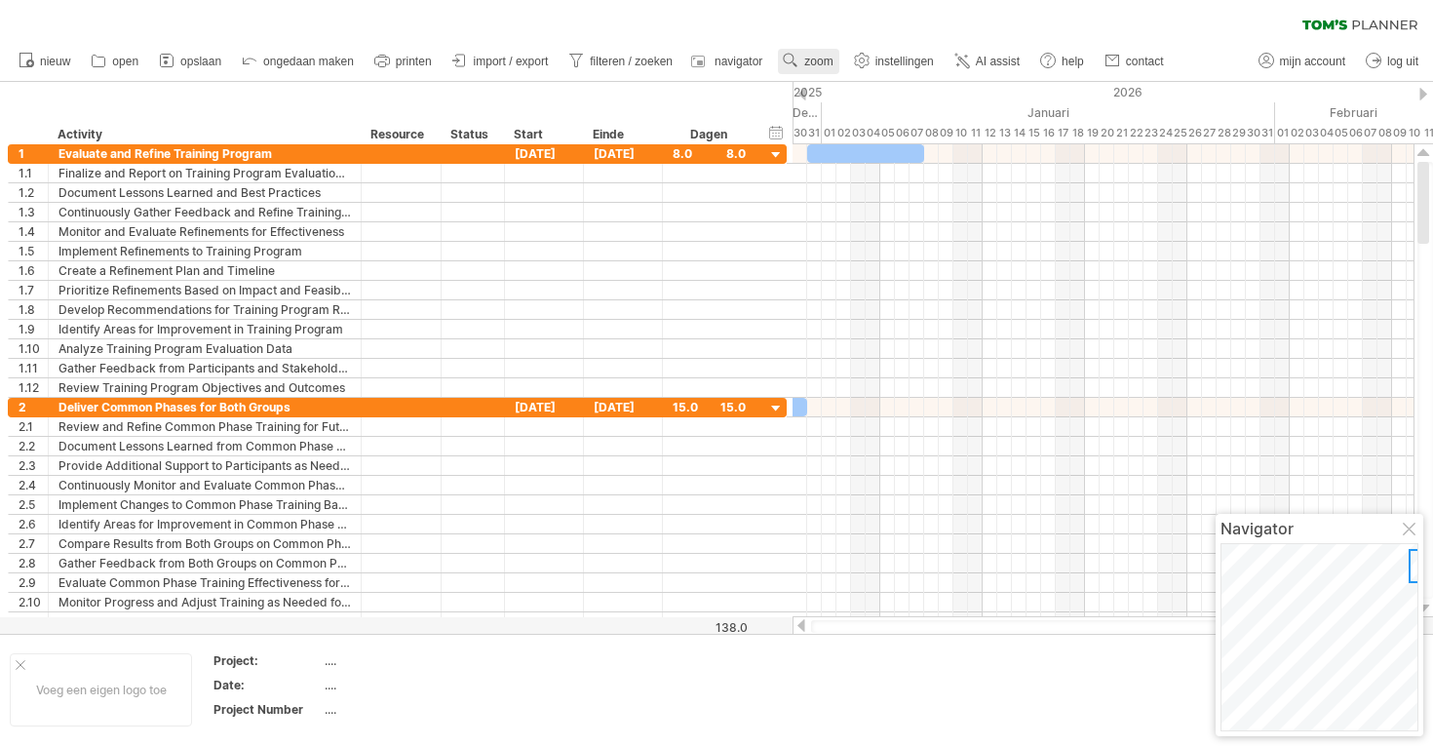
click at [827, 55] on span "zoom" at bounding box center [818, 62] width 28 height 14
click at [884, 76] on div "Maand" at bounding box center [891, 79] width 108 height 31
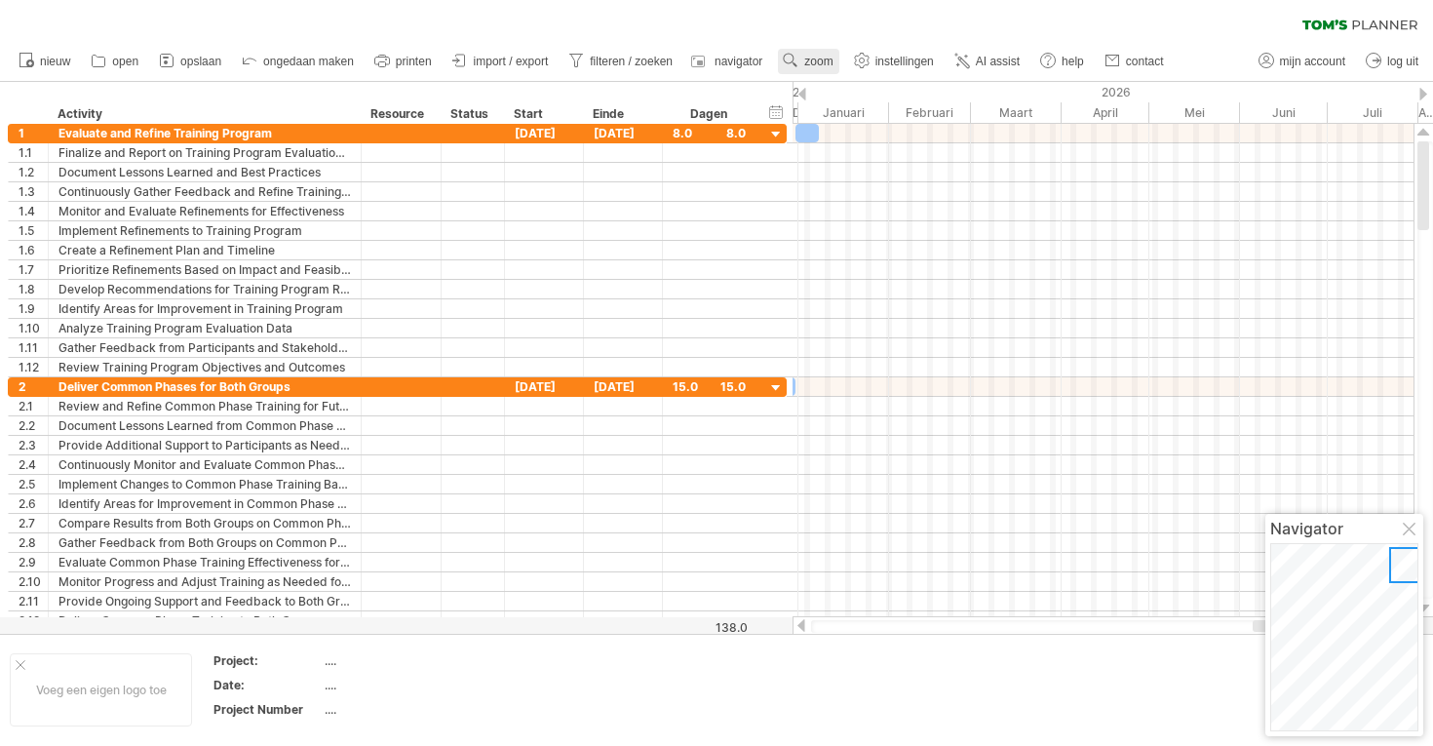
click at [826, 61] on span "zoom" at bounding box center [818, 62] width 28 height 14
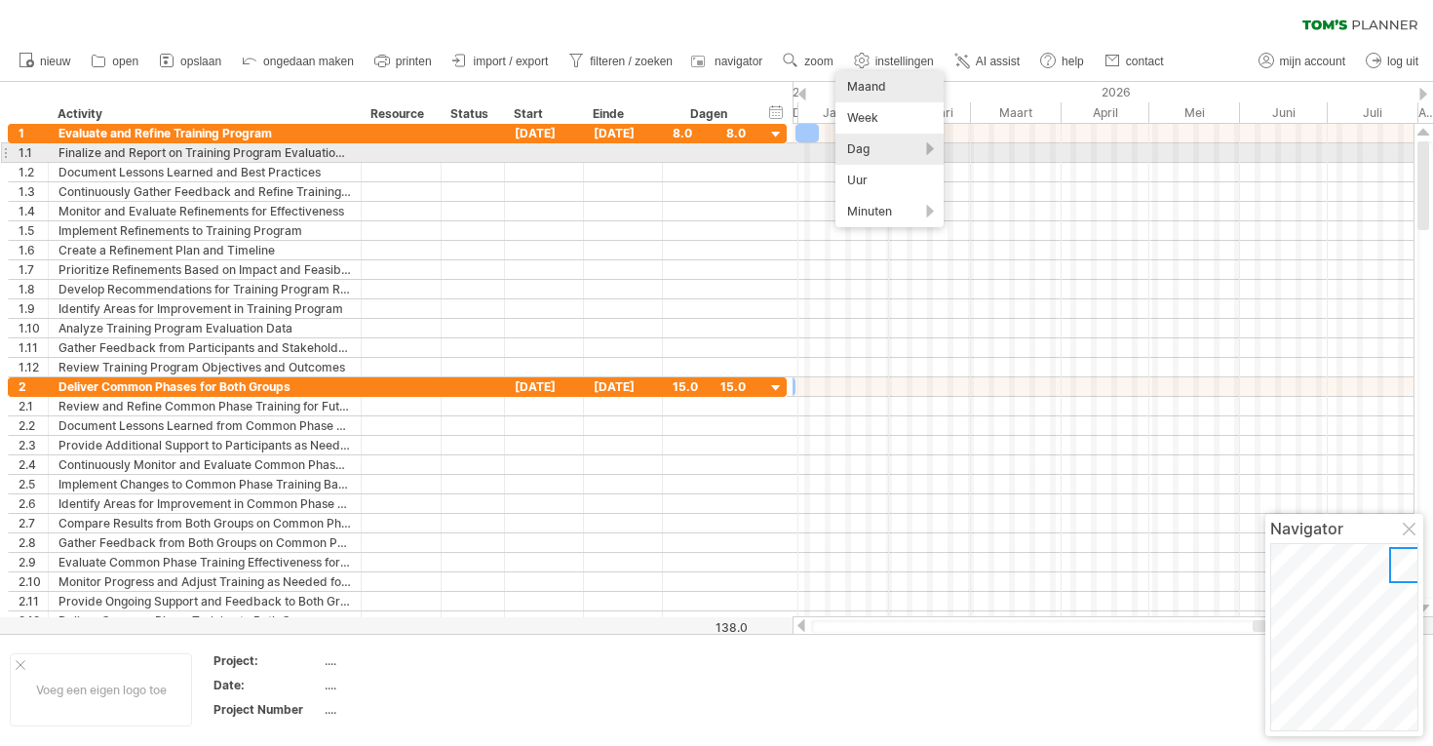
click at [845, 150] on div "Dag" at bounding box center [889, 149] width 108 height 31
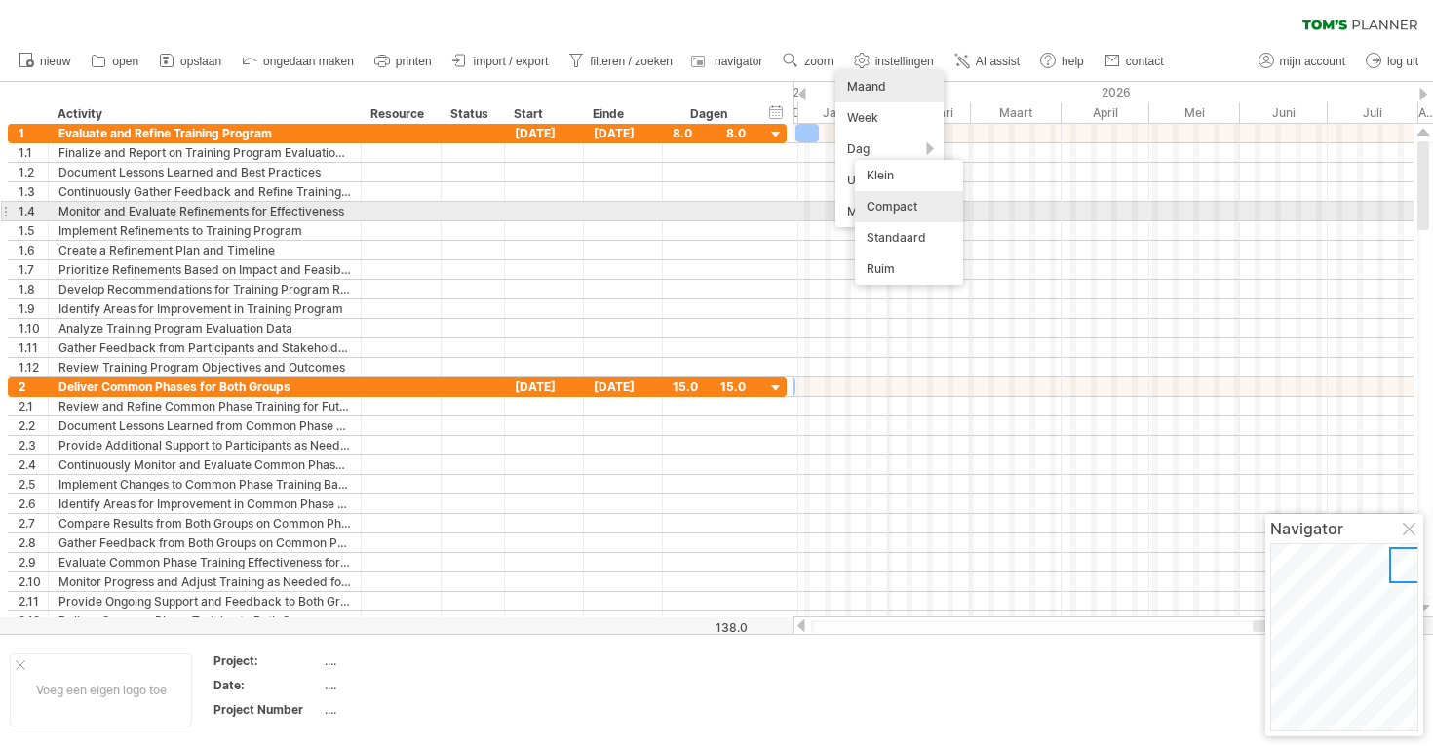
click at [884, 211] on div "Compact" at bounding box center [909, 206] width 108 height 31
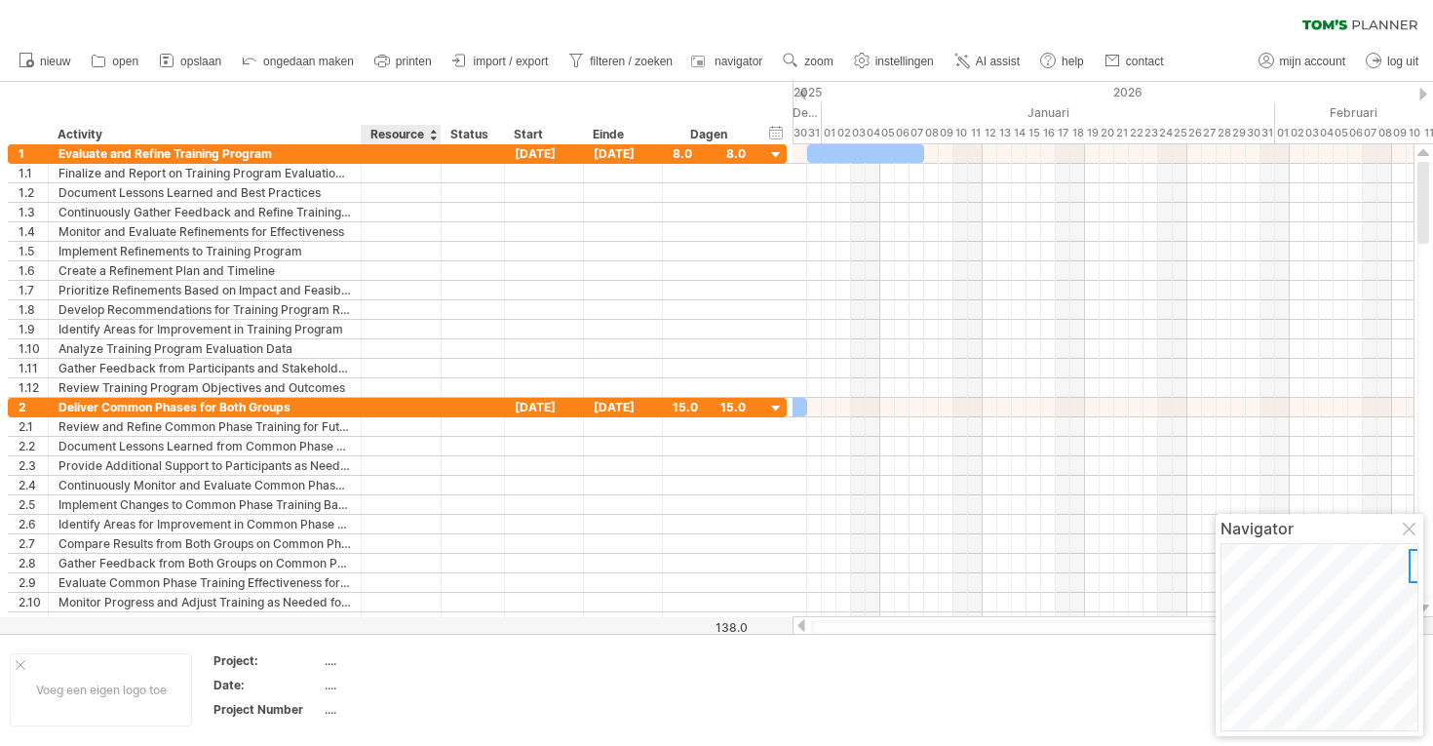
click at [408, 135] on div "Resource" at bounding box center [399, 134] width 59 height 19
click at [434, 135] on div at bounding box center [433, 134] width 8 height 19
click at [417, 135] on div "Resource" at bounding box center [399, 134] width 59 height 19
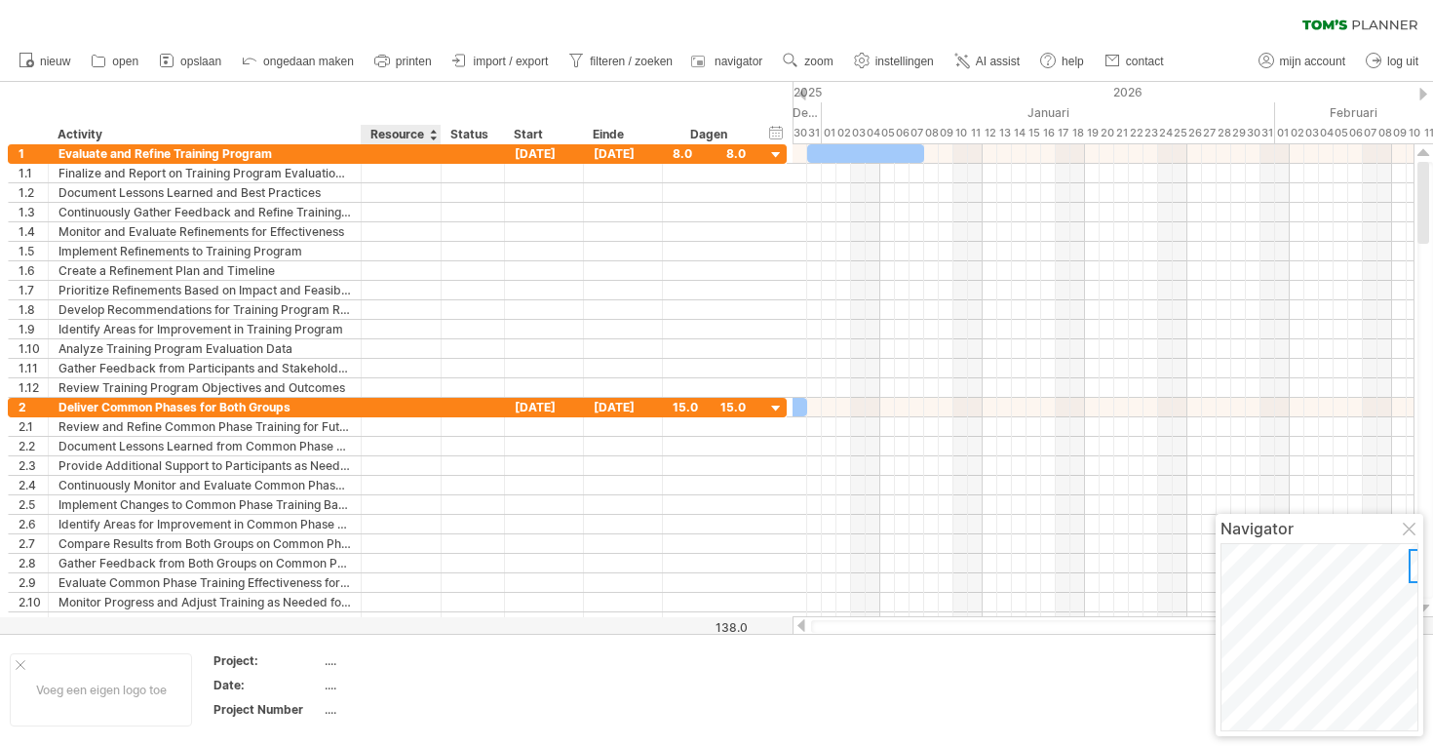
click at [466, 131] on div "Status" at bounding box center [471, 134] width 43 height 19
click at [466, 134] on div "Status" at bounding box center [471, 134] width 43 height 19
click at [862, 58] on use at bounding box center [861, 60] width 19 height 19
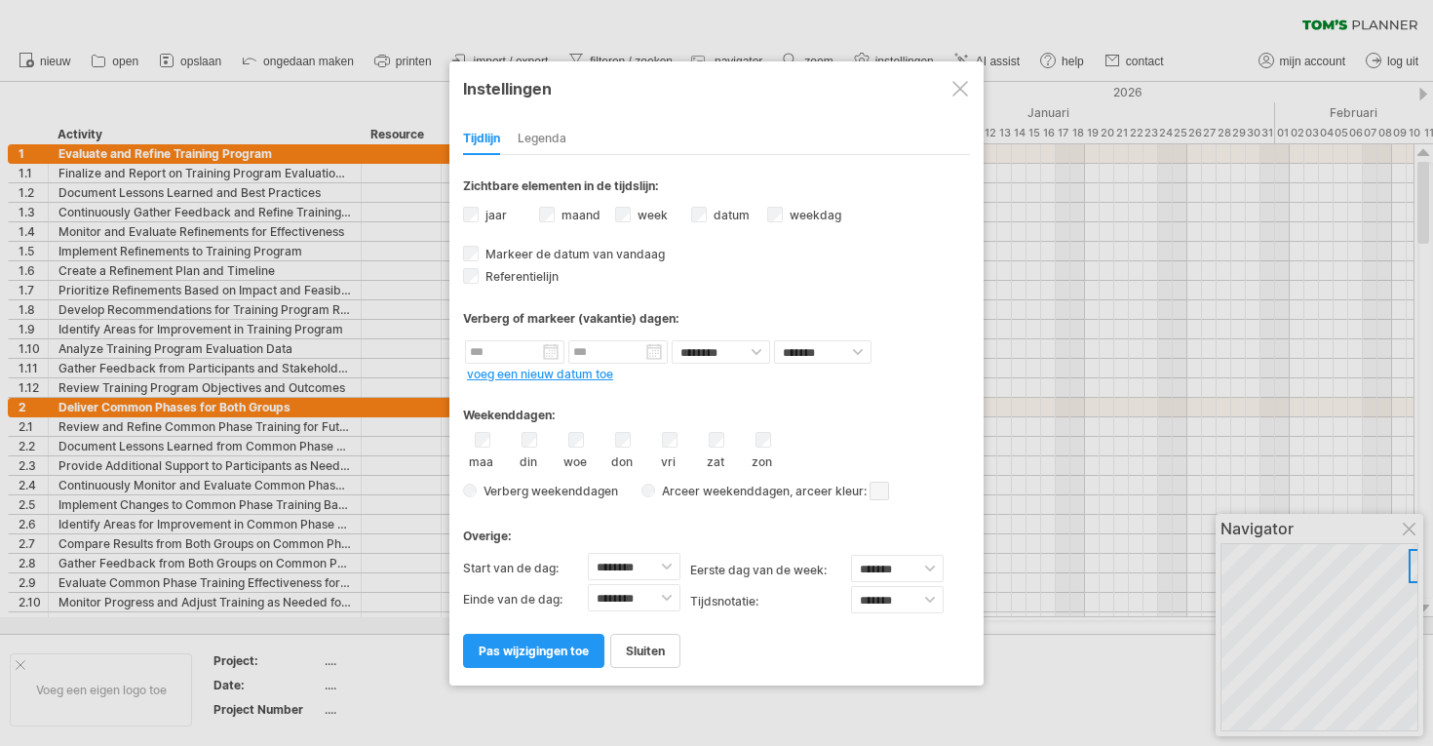
click at [956, 85] on div at bounding box center [960, 89] width 16 height 16
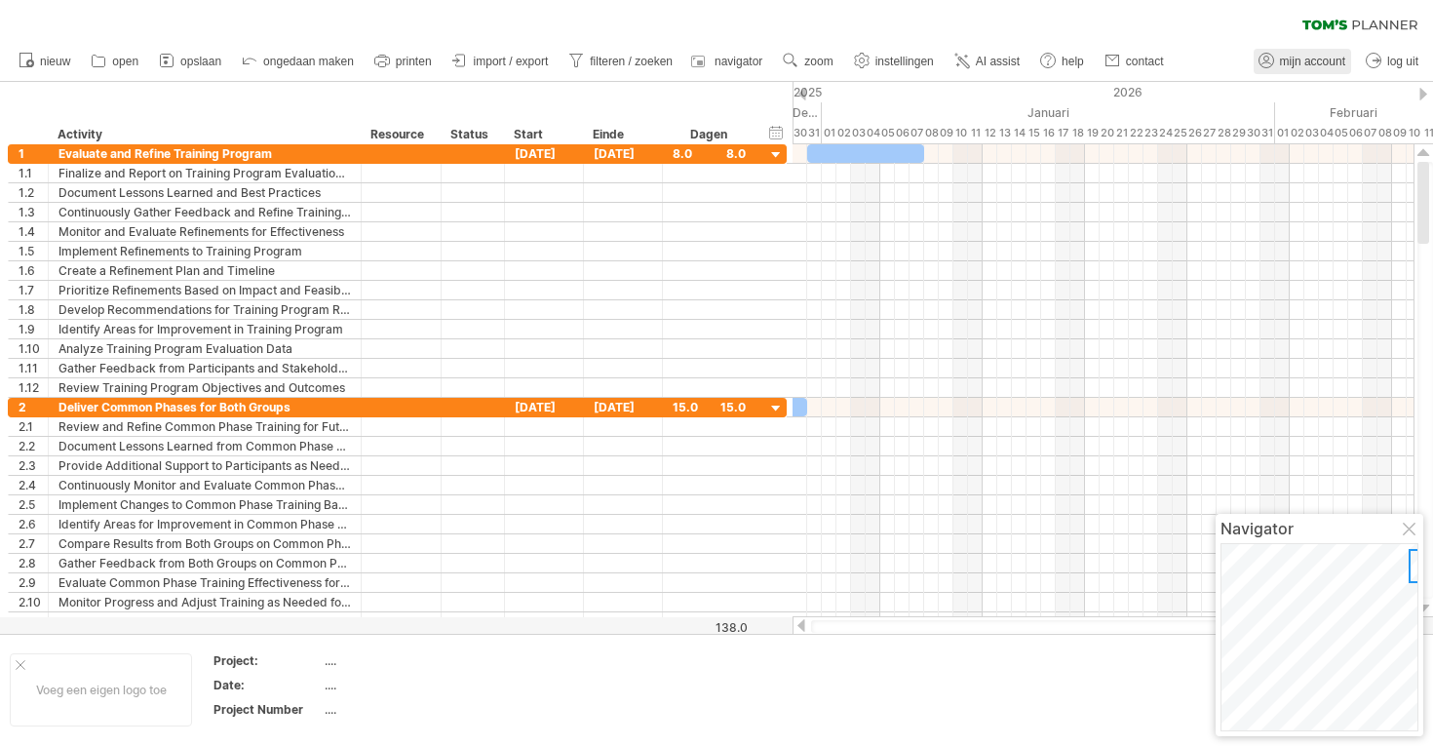
click at [1304, 66] on span "mijn account" at bounding box center [1312, 62] width 65 height 14
type input "**********"
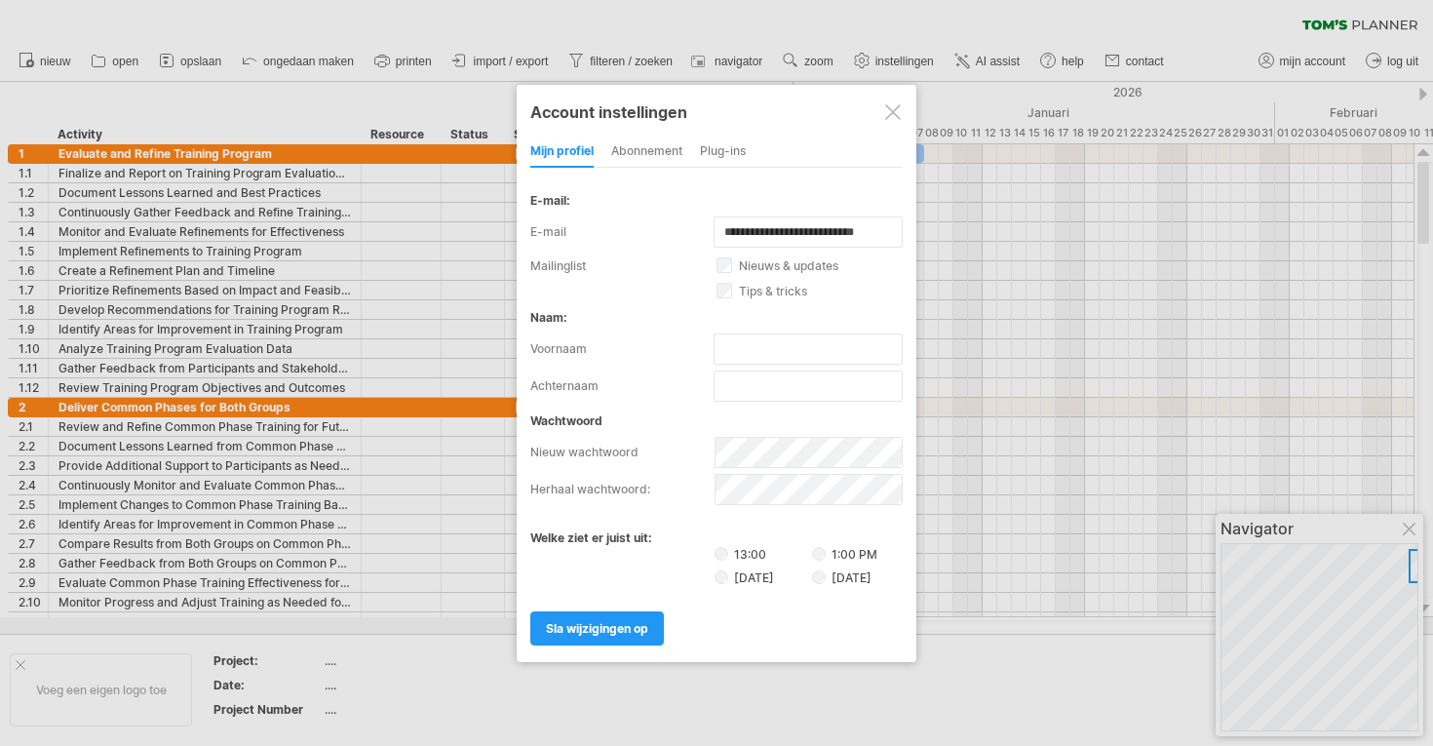
click at [646, 152] on div "abonnement" at bounding box center [646, 151] width 71 height 31
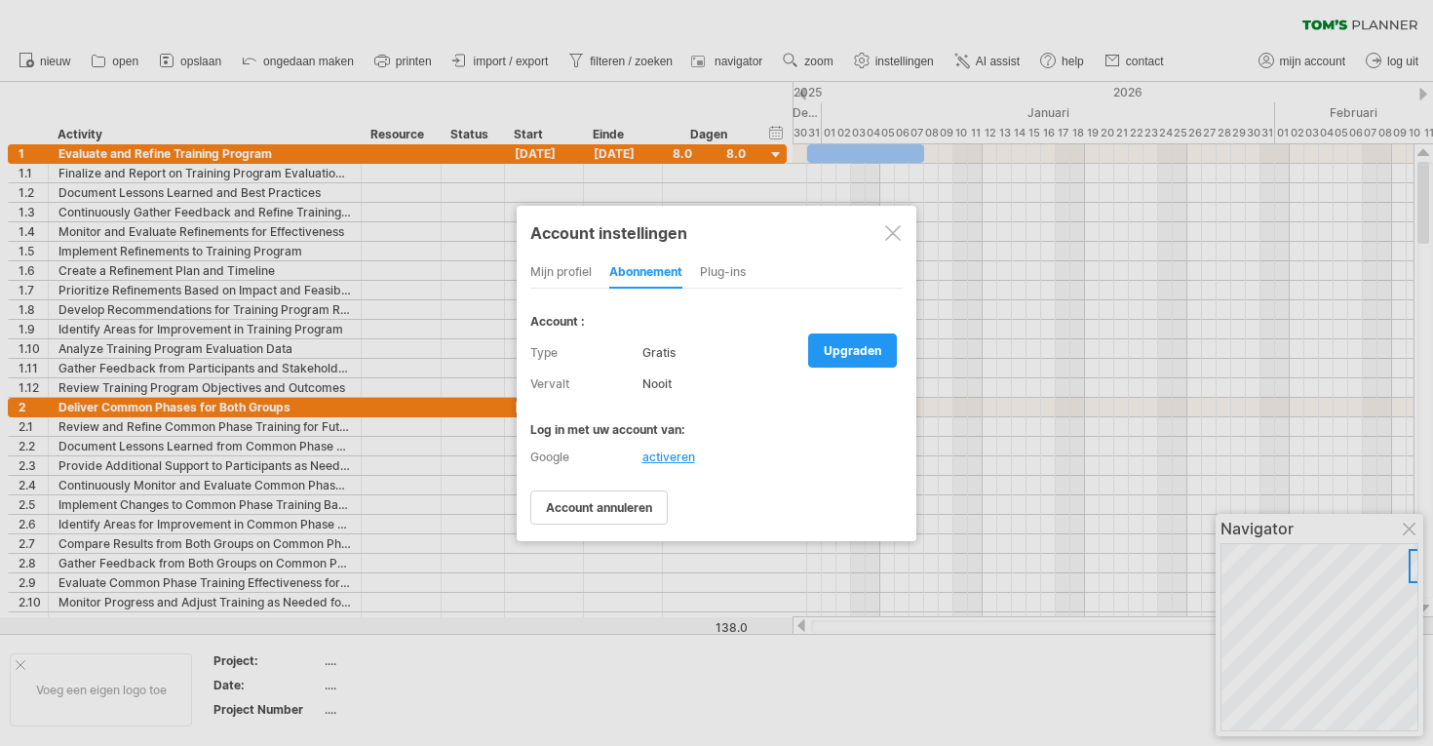
click at [894, 226] on div at bounding box center [893, 233] width 16 height 16
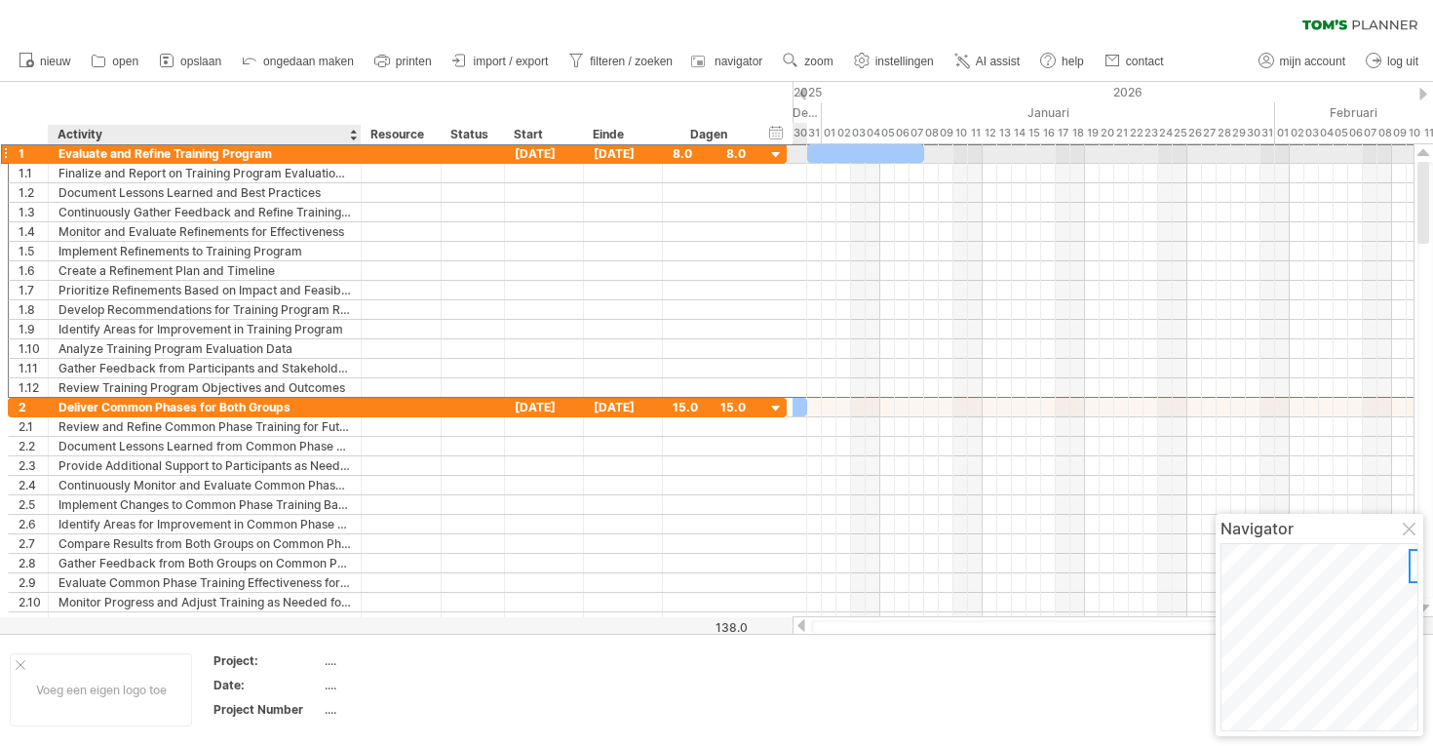
click at [284, 150] on div "Evaluate and Refine Training Program" at bounding box center [204, 153] width 292 height 19
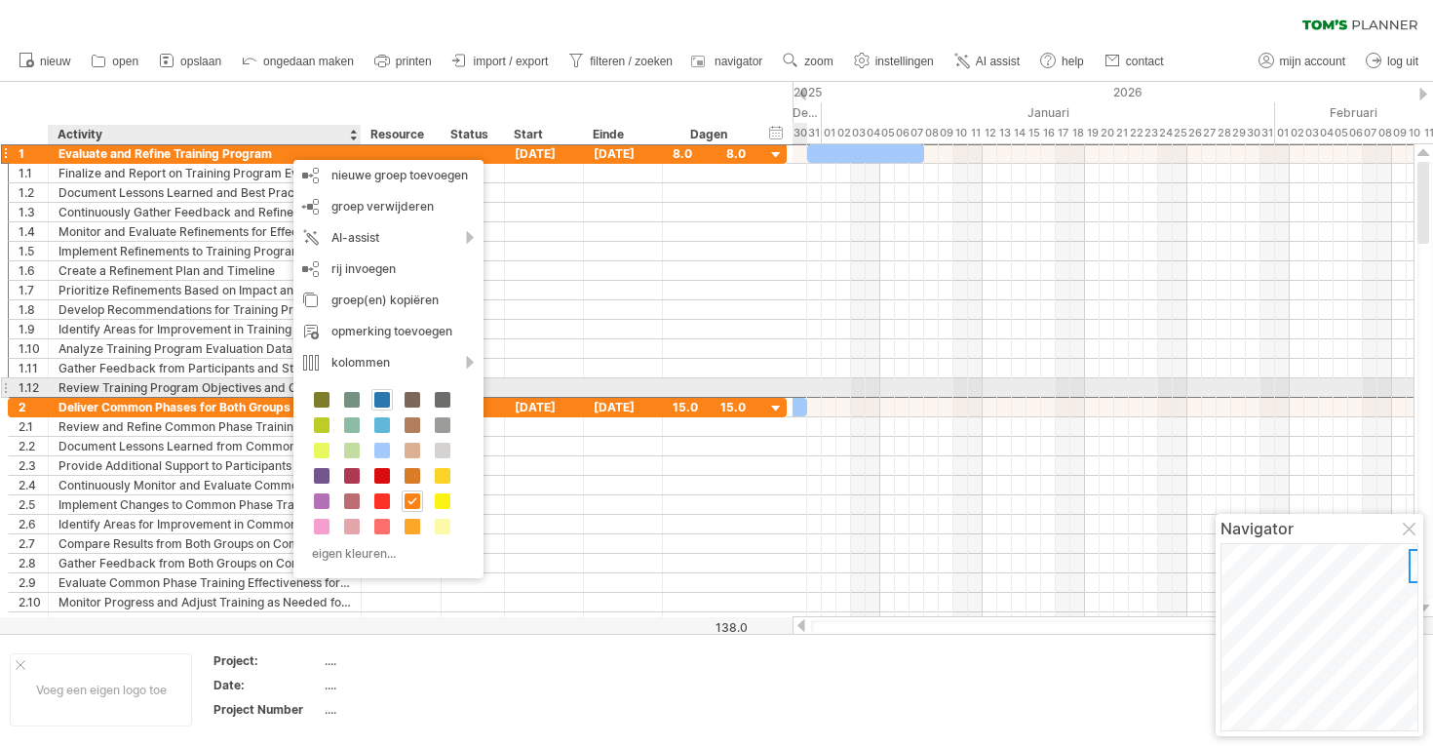
click at [380, 393] on span at bounding box center [382, 400] width 16 height 16
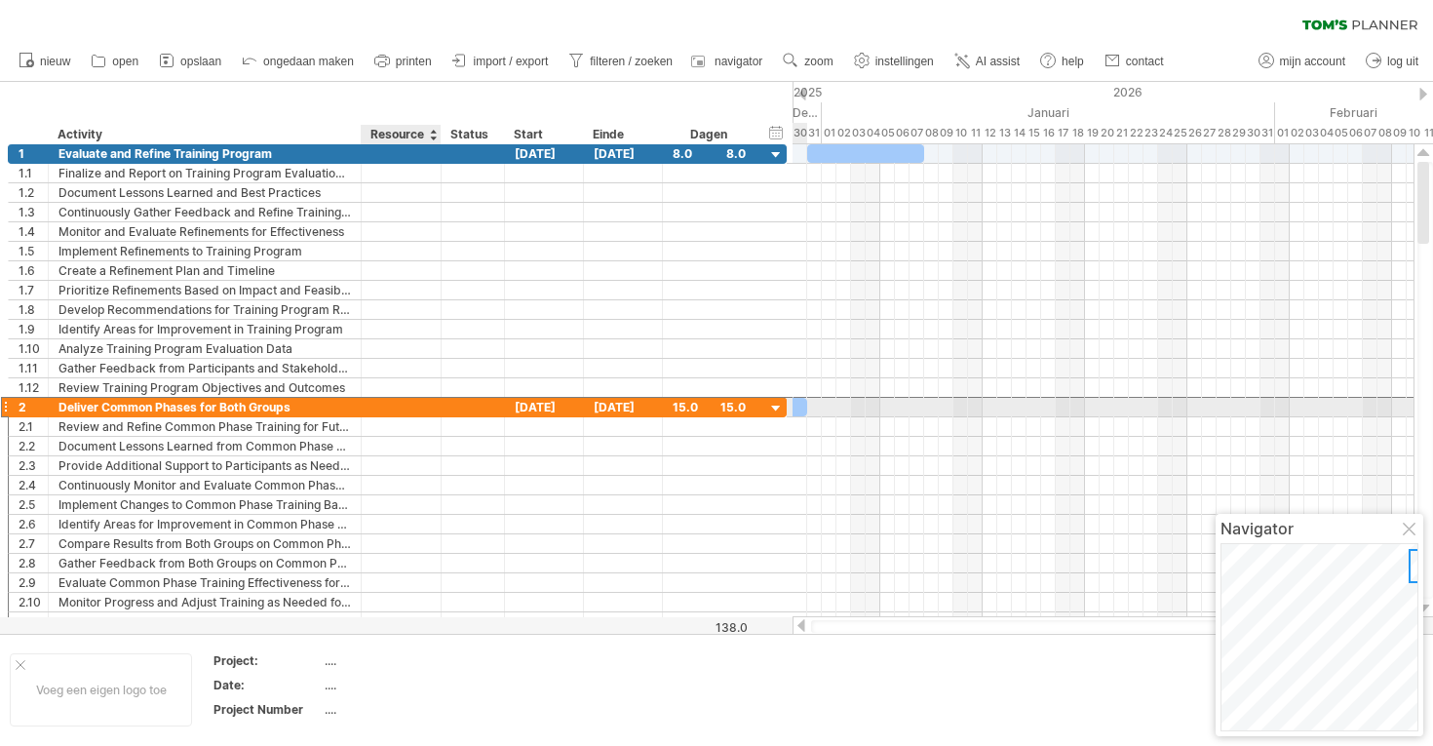
click at [375, 404] on div at bounding box center [400, 407] width 59 height 19
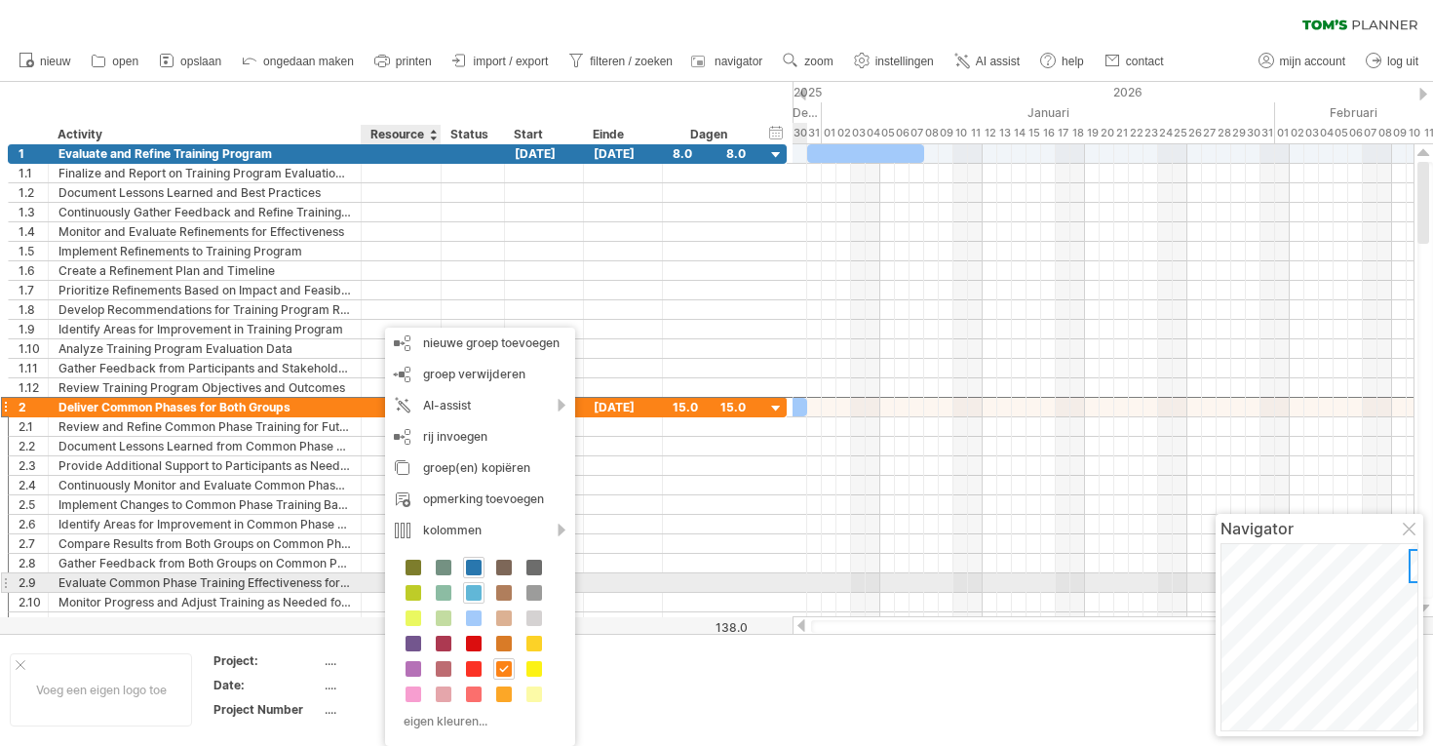
click at [481, 585] on span at bounding box center [474, 593] width 16 height 16
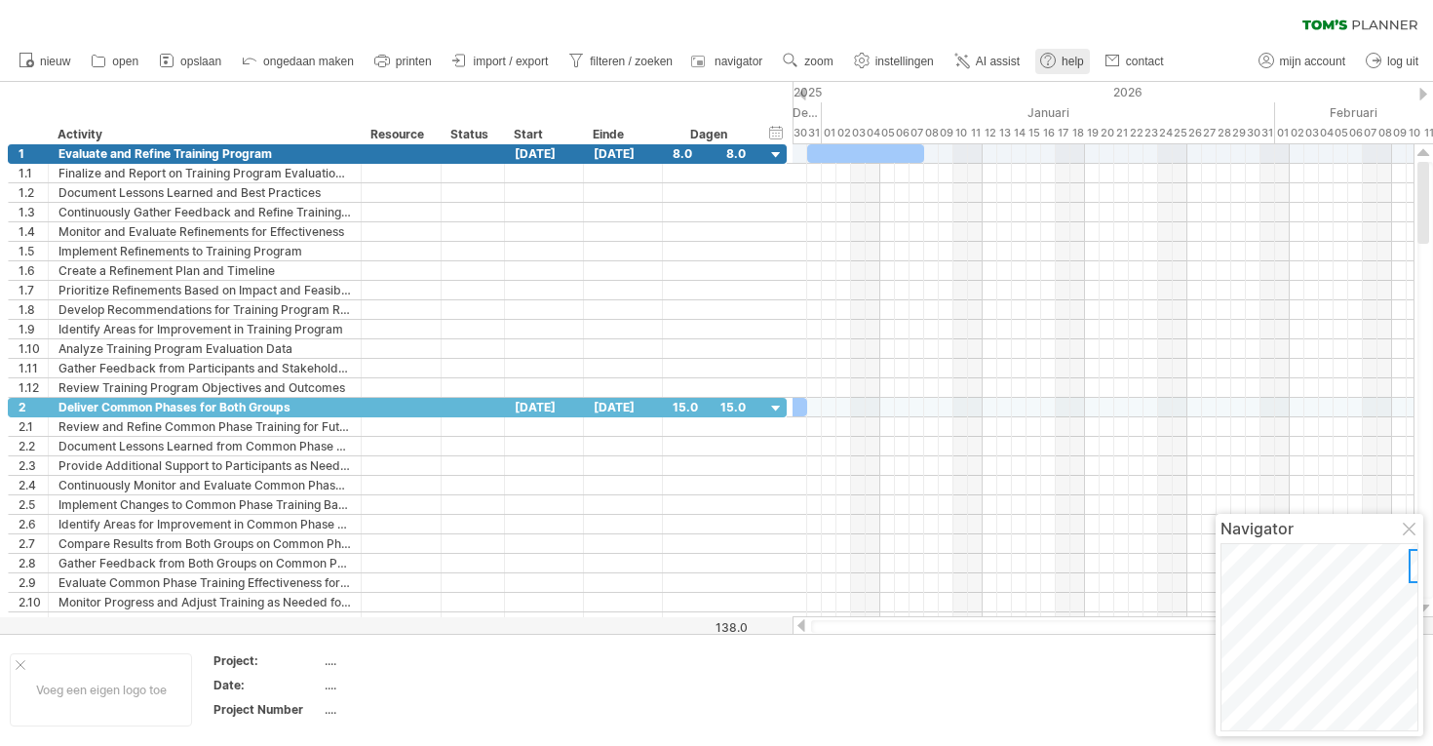
click at [1055, 58] on use at bounding box center [1047, 60] width 19 height 19
